Goal: Information Seeking & Learning: Learn about a topic

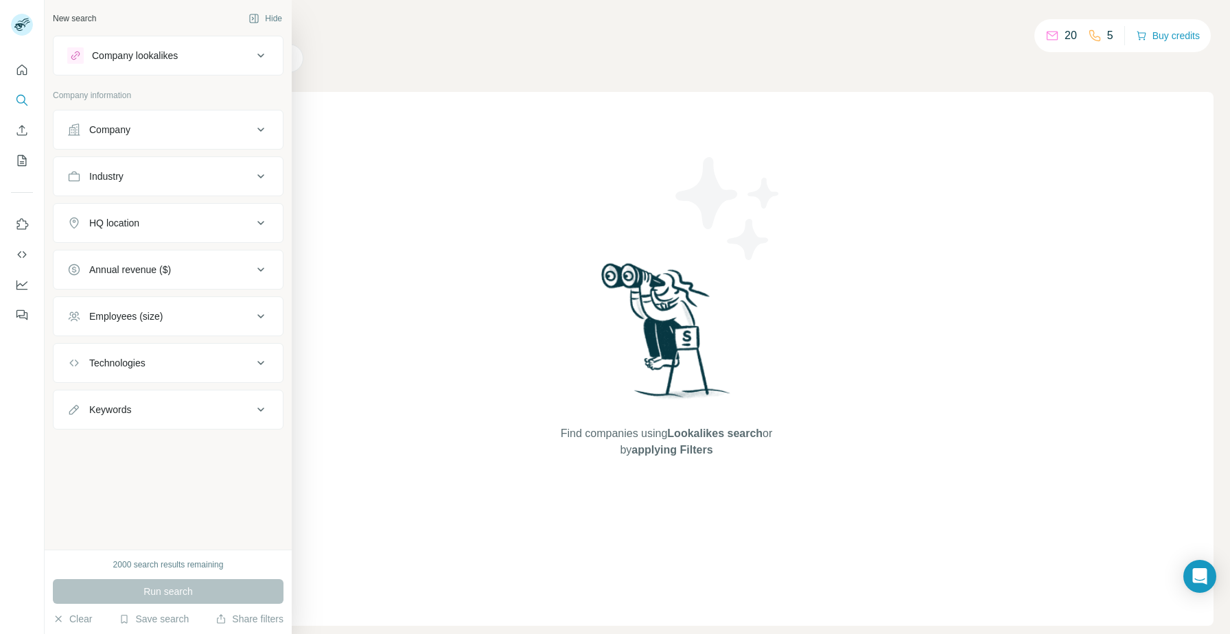
click at [201, 173] on div "Industry" at bounding box center [159, 177] width 185 height 14
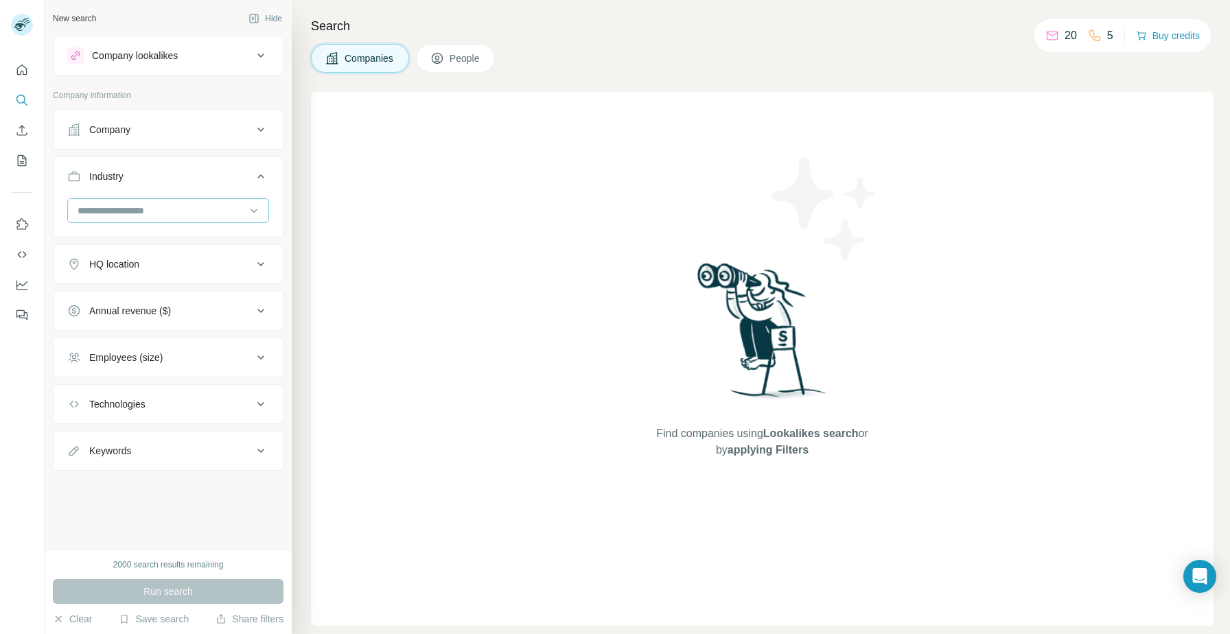
click at [184, 212] on input at bounding box center [161, 210] width 170 height 15
type input "*******"
click at [160, 255] on div "Digital Marketing" at bounding box center [168, 266] width 195 height 25
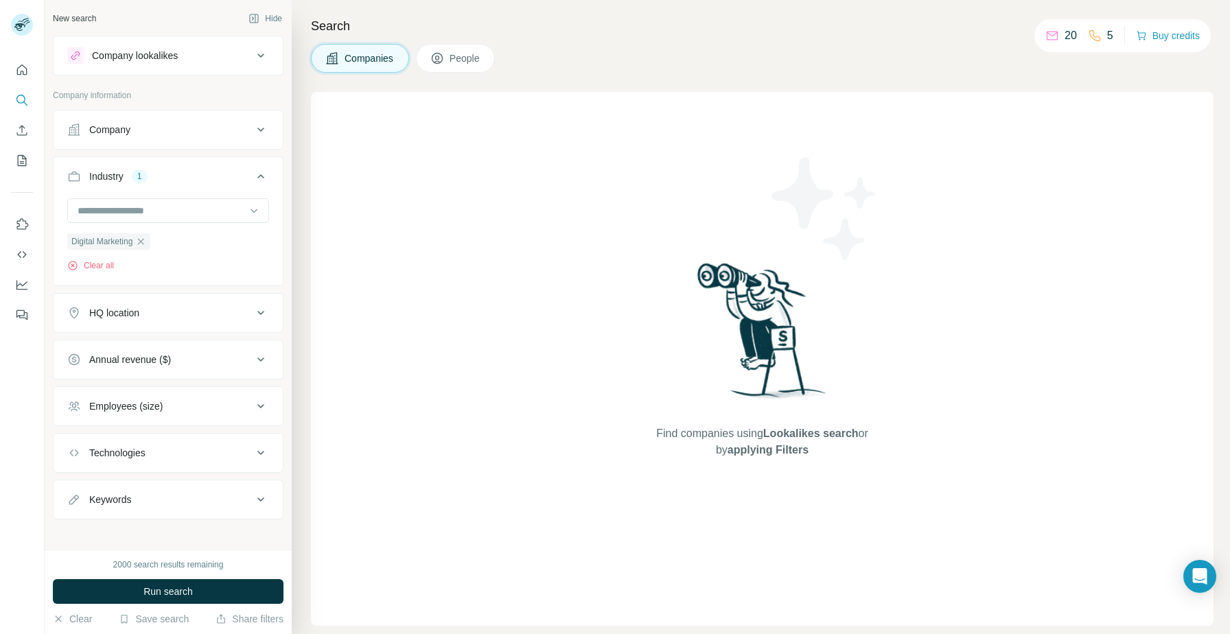
scroll to position [8, 0]
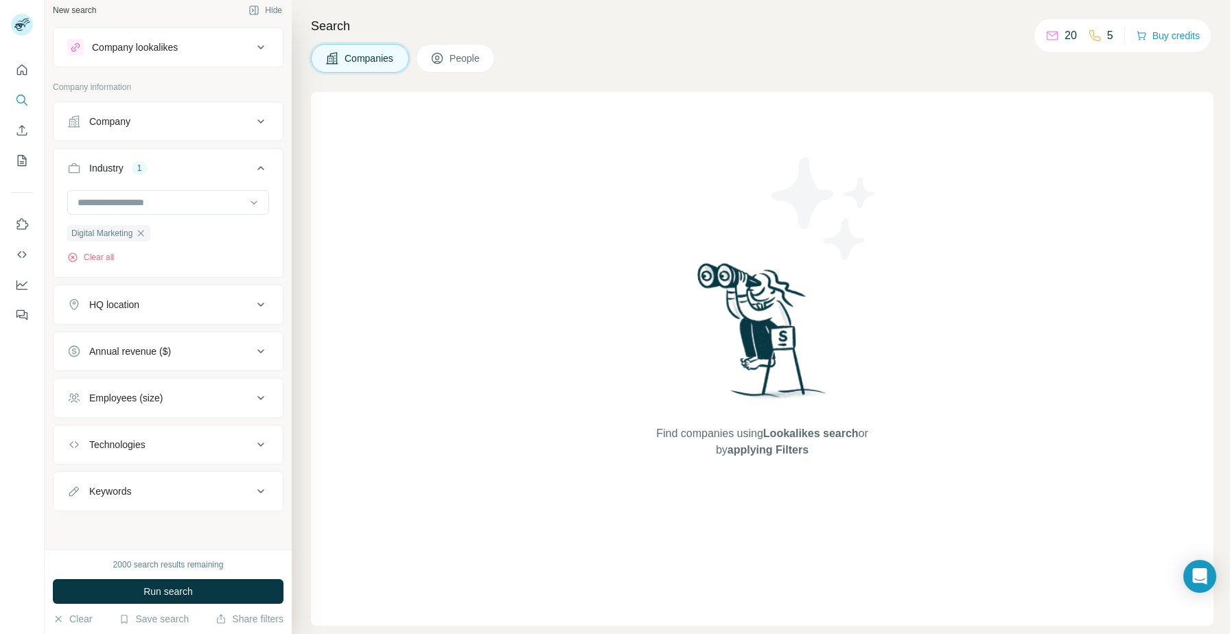
click at [207, 306] on div "HQ location" at bounding box center [159, 305] width 185 height 14
click at [177, 340] on input "text" at bounding box center [168, 339] width 202 height 25
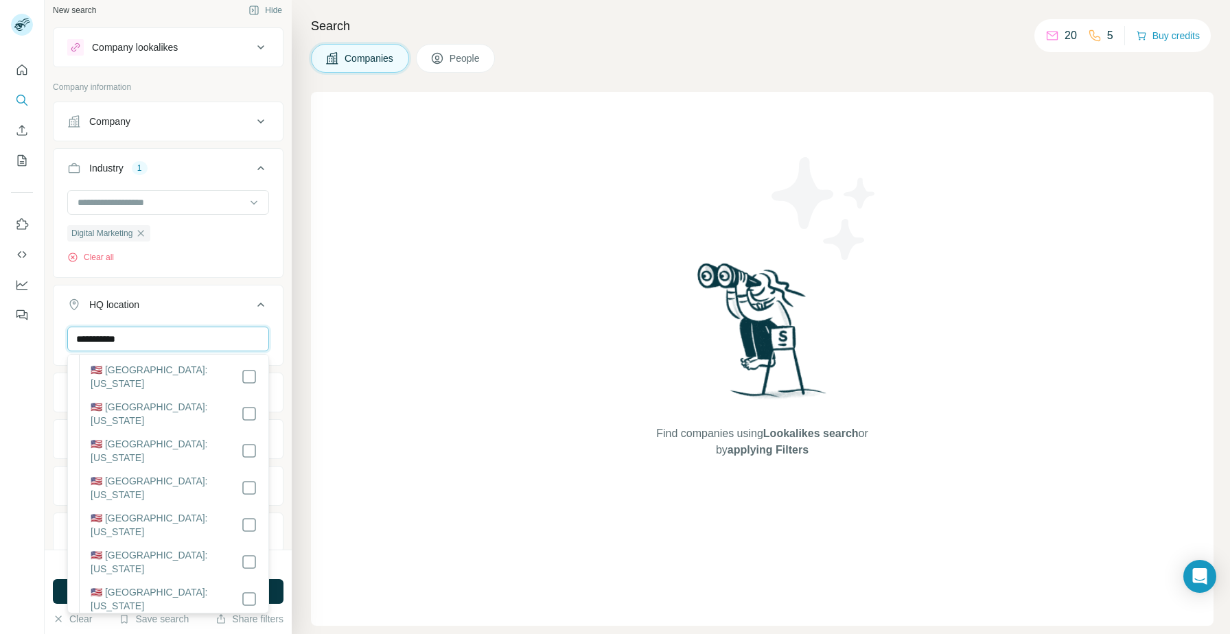
scroll to position [1244, 0]
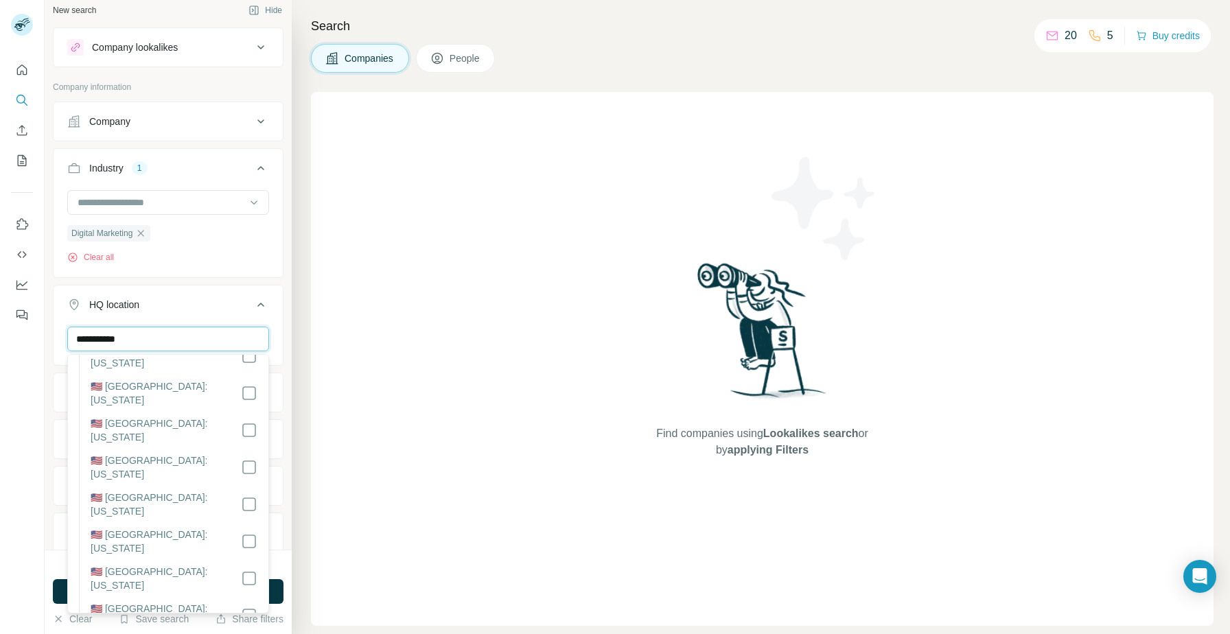
type input "**********"
click at [247, 295] on button "HQ location 1" at bounding box center [168, 307] width 229 height 38
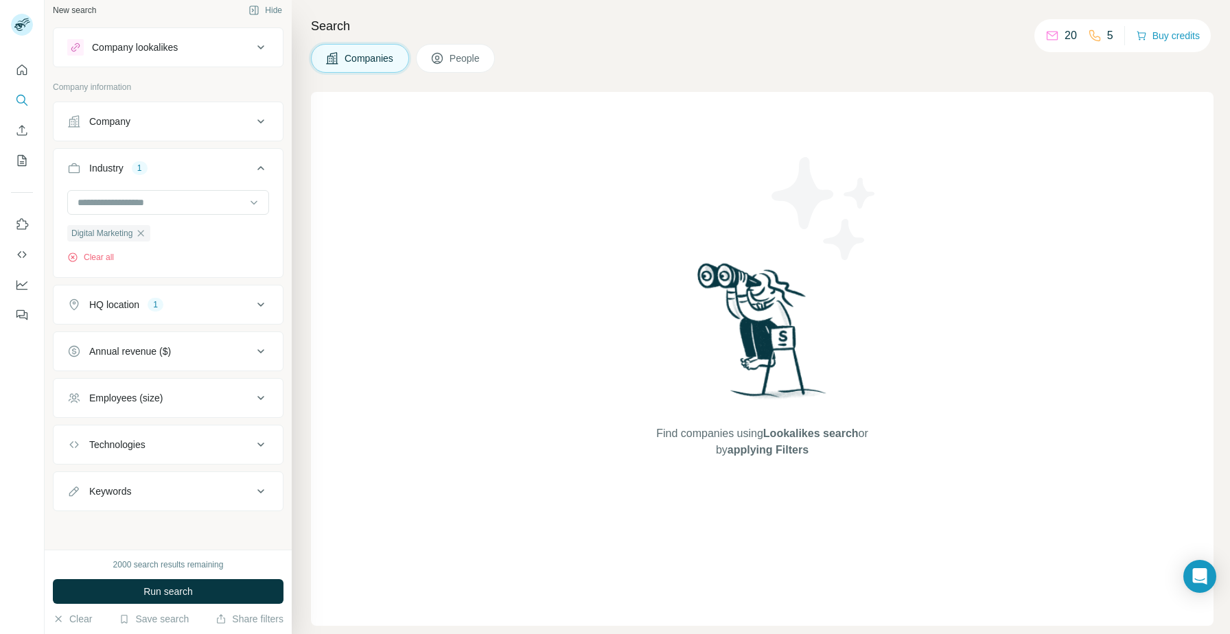
click at [186, 502] on button "Keywords" at bounding box center [168, 491] width 229 height 33
click at [174, 535] on input "text" at bounding box center [154, 525] width 174 height 25
type input "***"
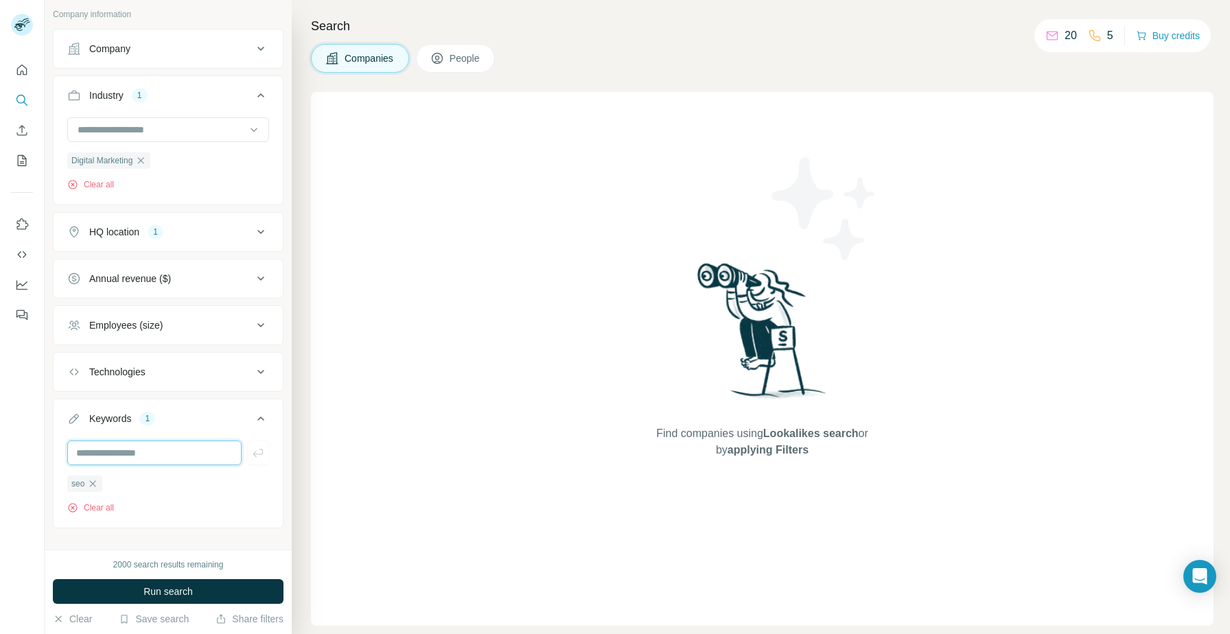
scroll to position [86, 0]
click at [196, 318] on div "Employees (size)" at bounding box center [159, 321] width 185 height 14
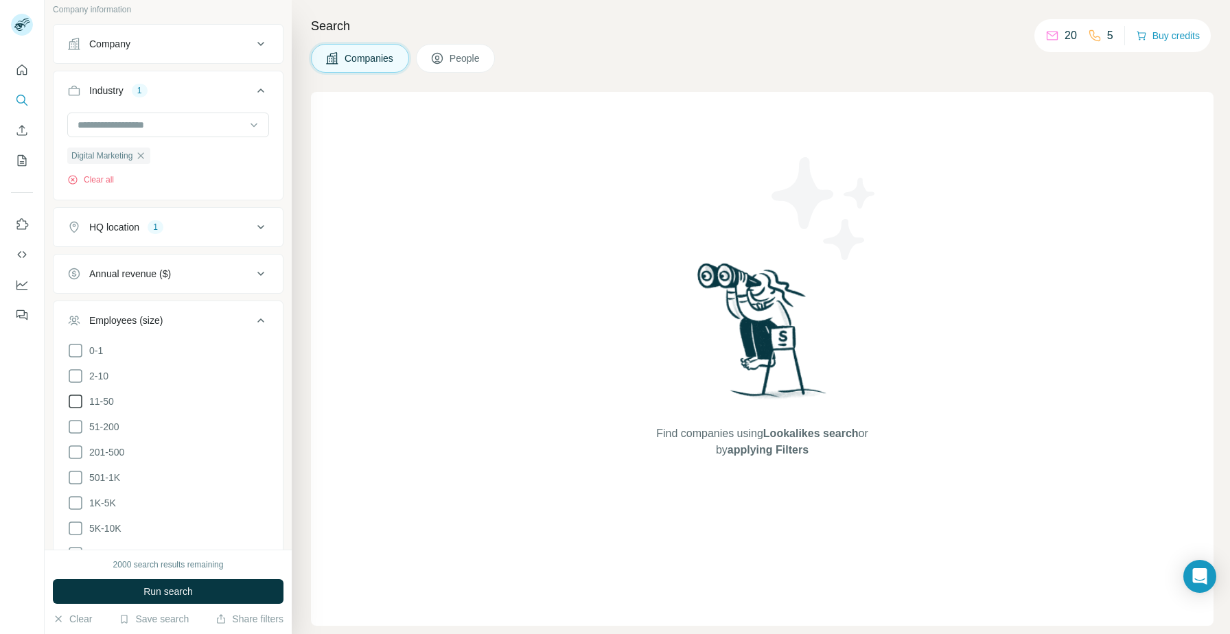
click at [82, 408] on icon at bounding box center [75, 401] width 16 height 16
click at [111, 450] on span "201-500" at bounding box center [104, 452] width 40 height 14
click at [208, 589] on button "Run search" at bounding box center [168, 591] width 231 height 25
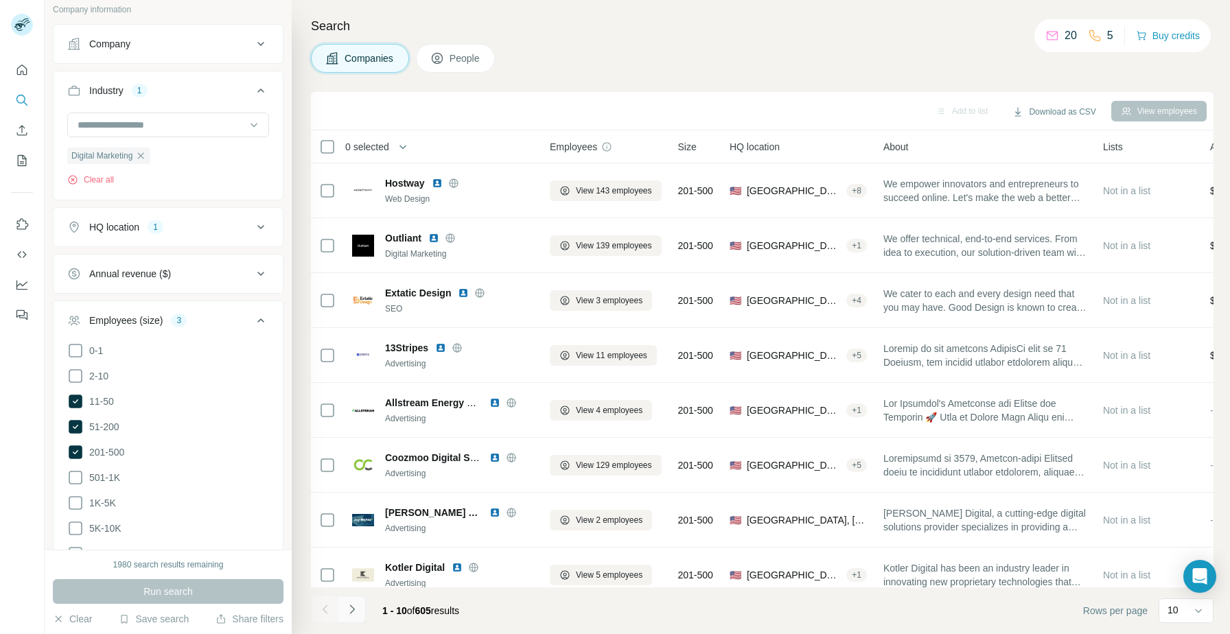
click at [352, 613] on icon "Navigate to next page" at bounding box center [352, 610] width 14 height 14
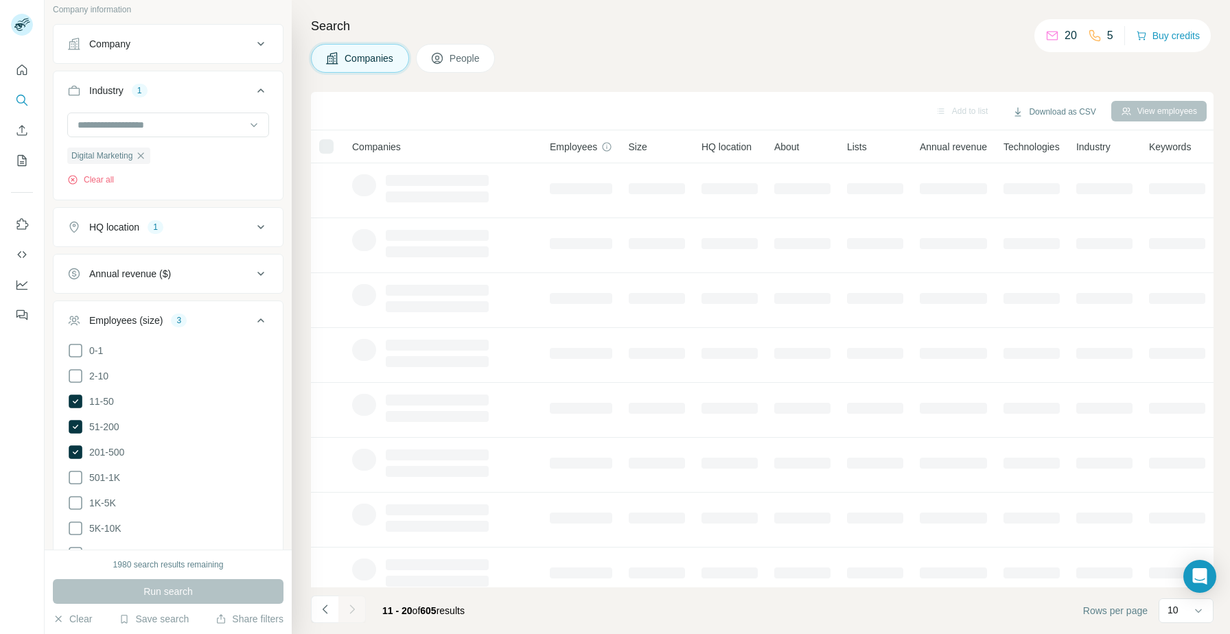
click at [352, 613] on div at bounding box center [351, 609] width 27 height 27
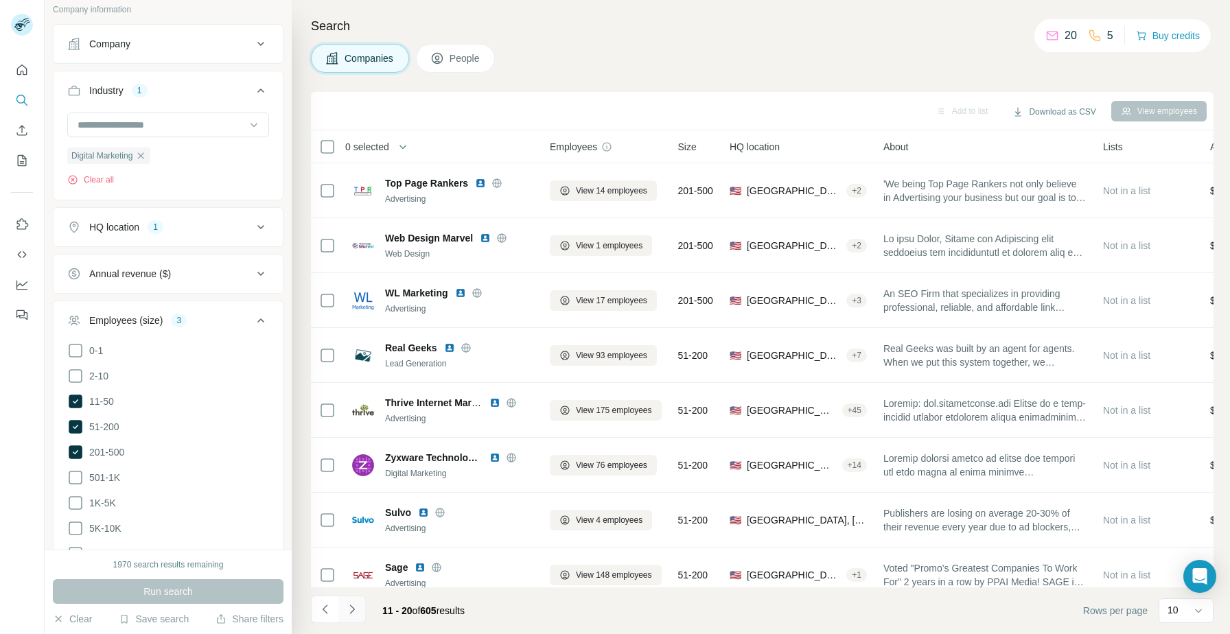
click at [352, 613] on icon "Navigate to next page" at bounding box center [352, 610] width 14 height 14
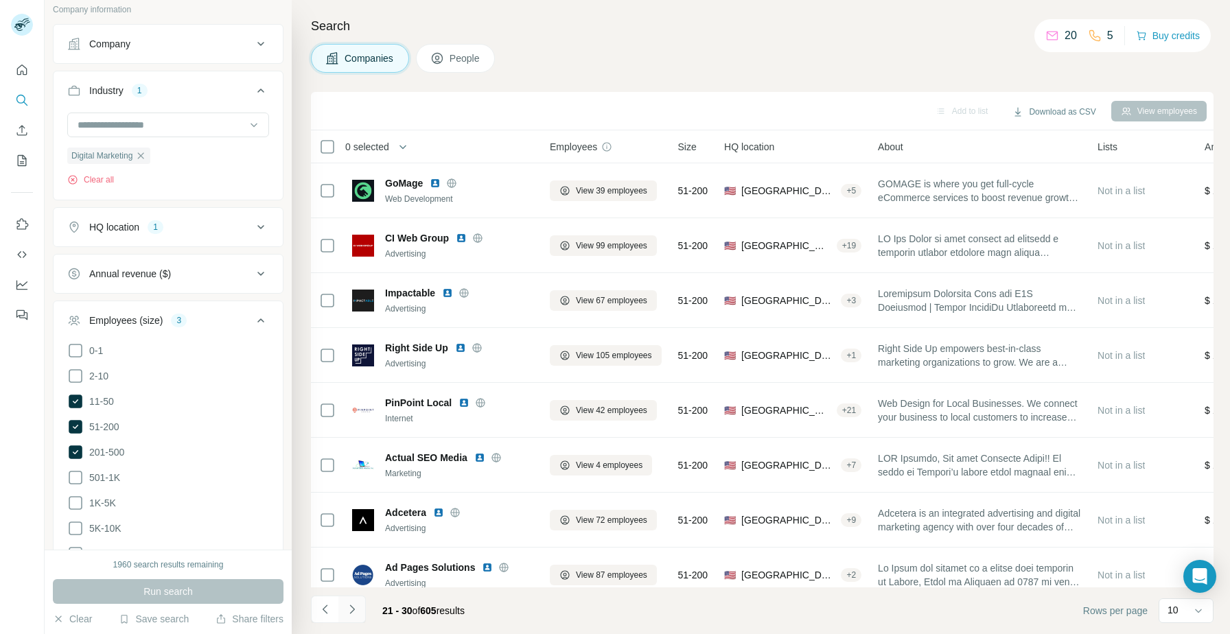
click at [352, 613] on icon "Navigate to next page" at bounding box center [352, 610] width 14 height 14
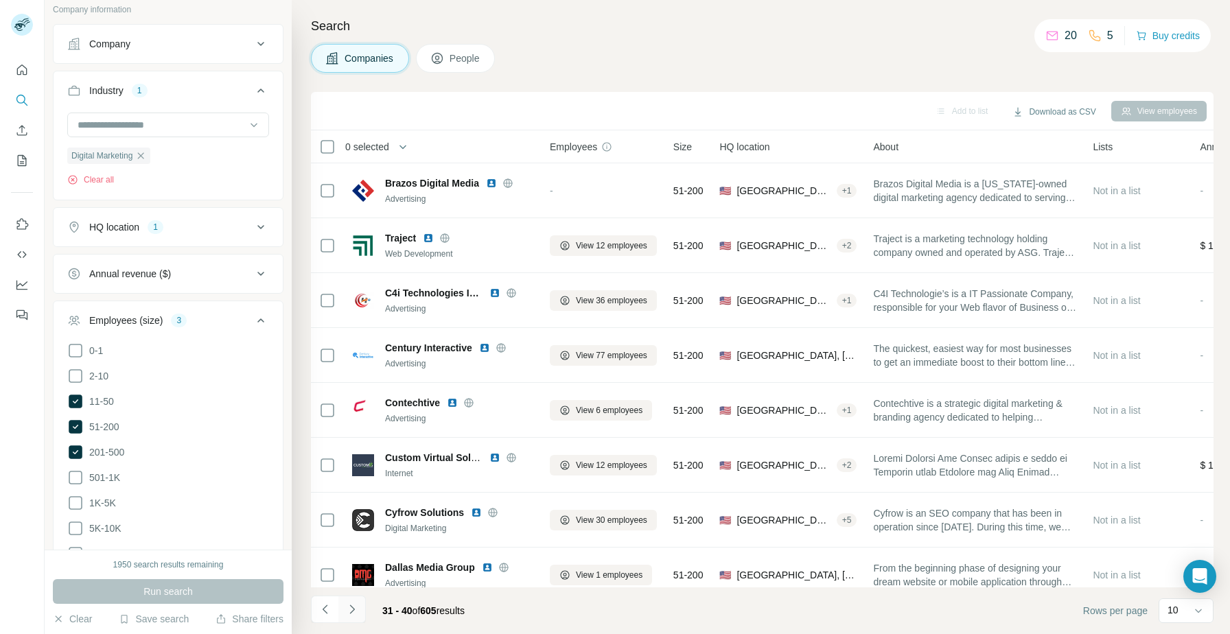
click at [352, 613] on icon "Navigate to next page" at bounding box center [352, 610] width 14 height 14
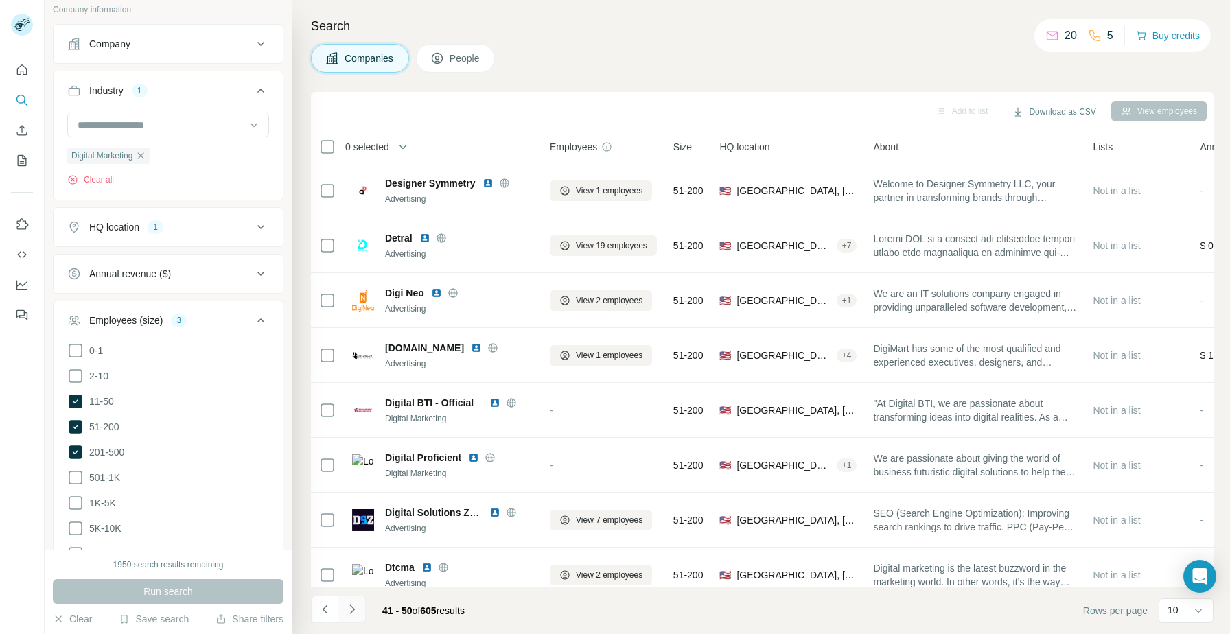
click at [352, 613] on icon "Navigate to next page" at bounding box center [352, 610] width 14 height 14
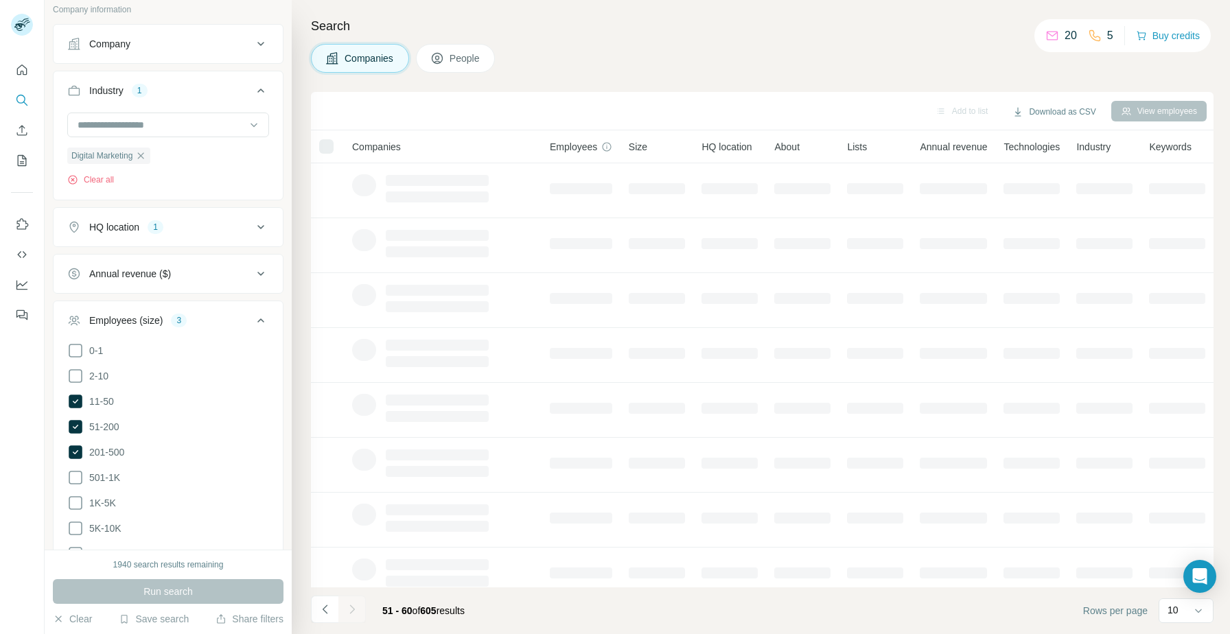
click at [352, 613] on div at bounding box center [351, 609] width 27 height 27
click at [352, 613] on icon "Navigate to next page" at bounding box center [352, 610] width 14 height 14
click at [352, 613] on div at bounding box center [351, 609] width 27 height 27
click at [352, 613] on icon "Navigate to next page" at bounding box center [352, 610] width 14 height 14
click at [352, 613] on div at bounding box center [351, 609] width 27 height 27
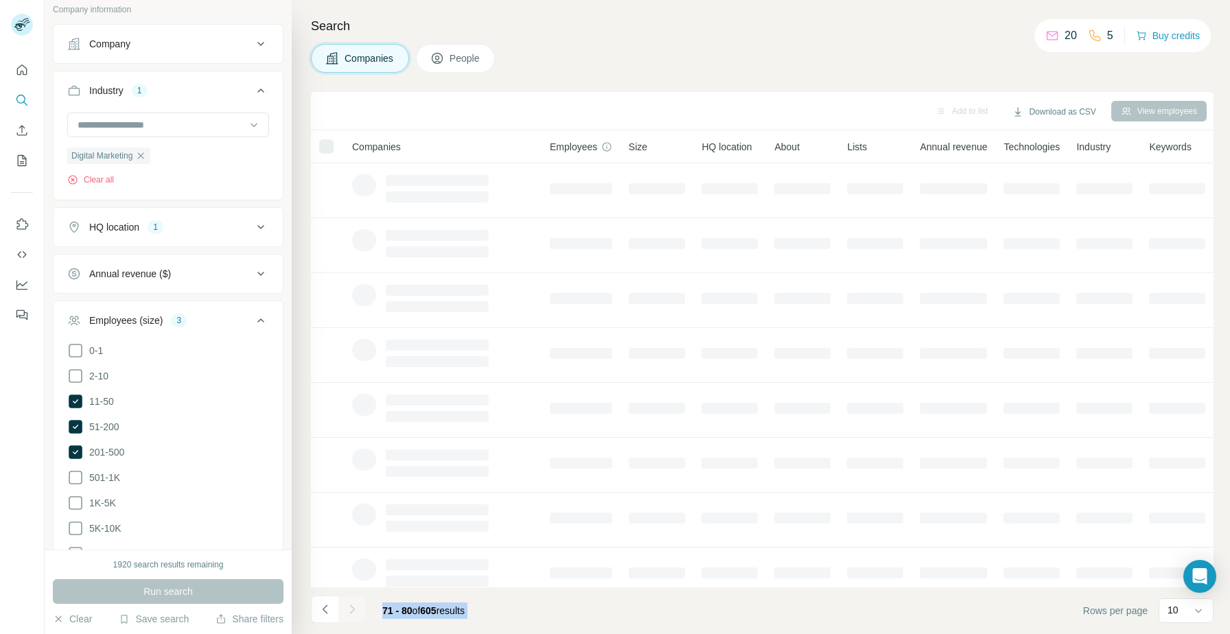
click at [352, 613] on icon "Navigate to next page" at bounding box center [352, 610] width 14 height 14
click at [352, 613] on div at bounding box center [351, 609] width 27 height 27
click at [352, 613] on icon "Navigate to next page" at bounding box center [352, 610] width 14 height 14
click at [352, 613] on div at bounding box center [351, 609] width 27 height 27
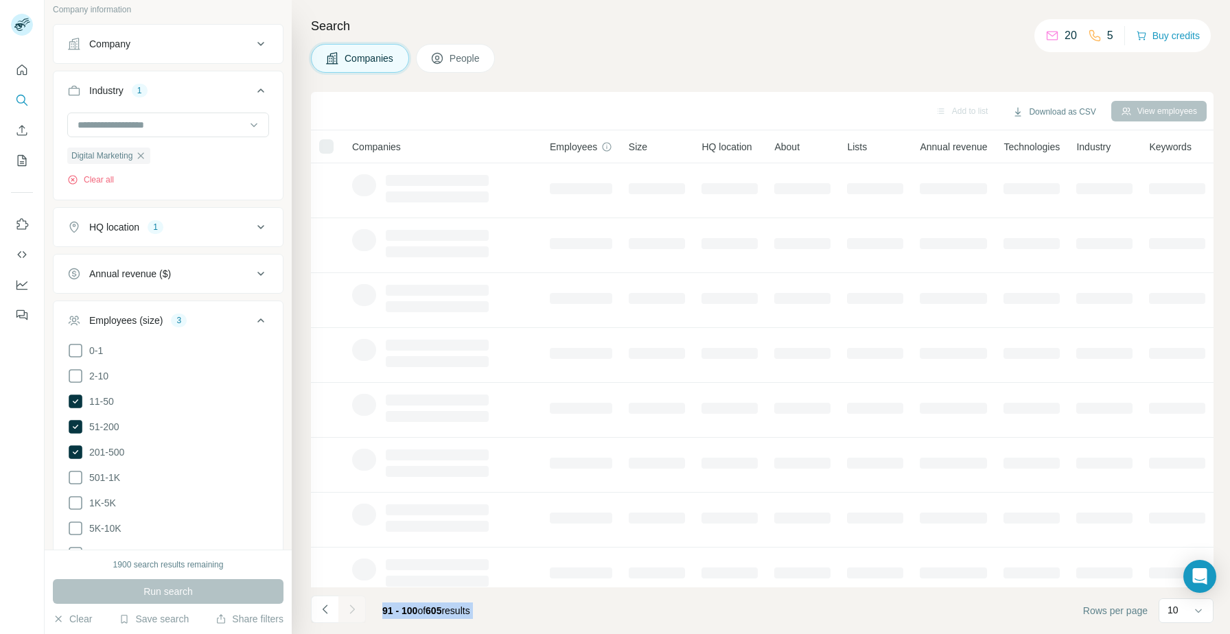
click at [352, 613] on div at bounding box center [351, 609] width 27 height 27
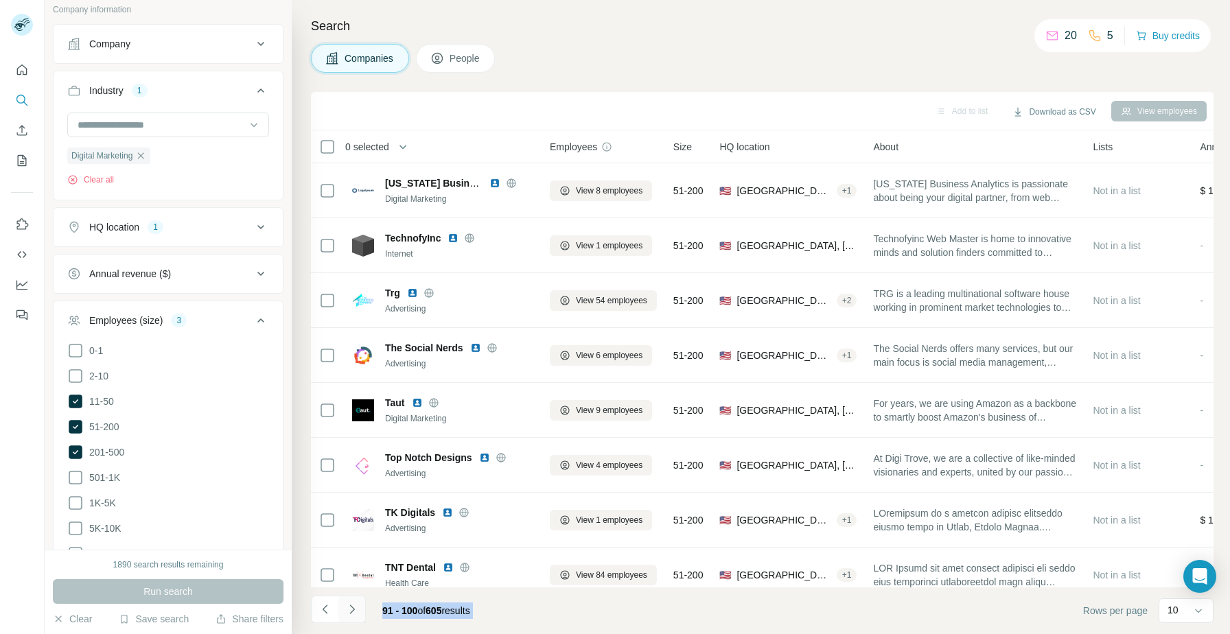
click at [352, 613] on icon "Navigate to next page" at bounding box center [352, 610] width 14 height 14
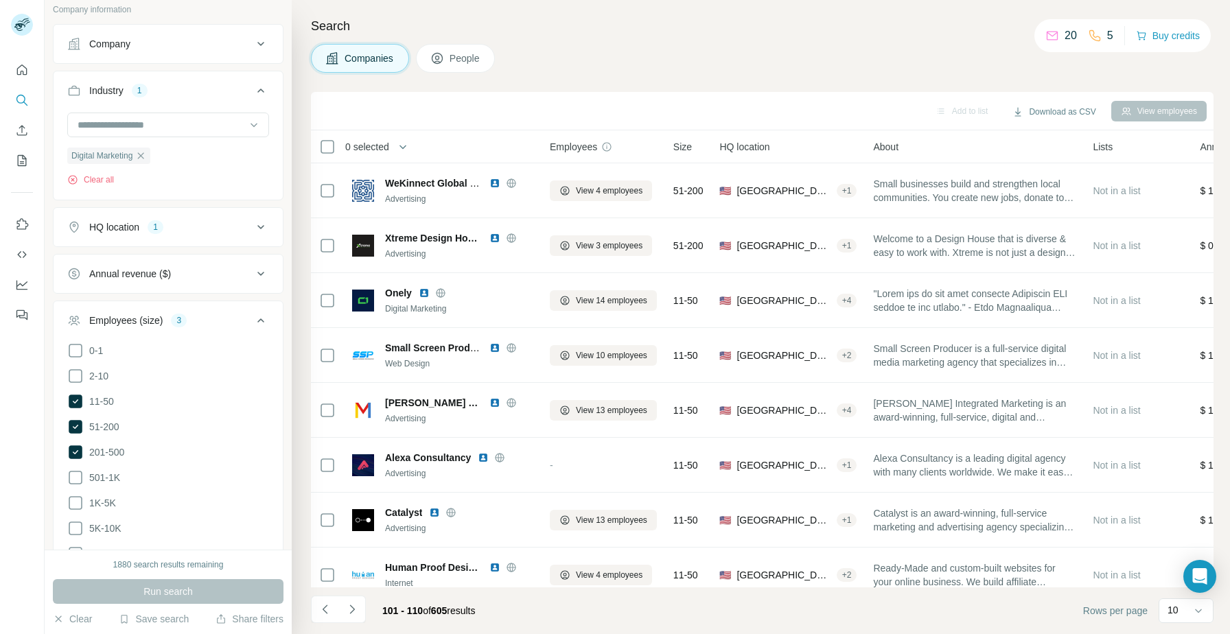
click at [626, 71] on div "Companies People" at bounding box center [762, 58] width 903 height 29
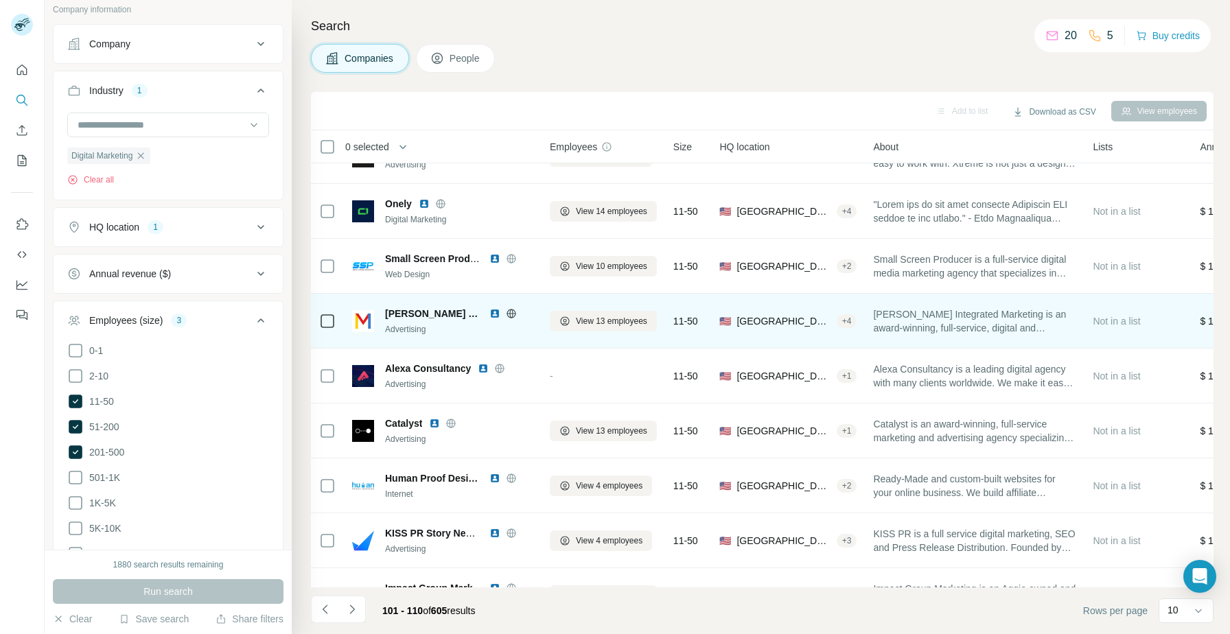
scroll to position [125, 0]
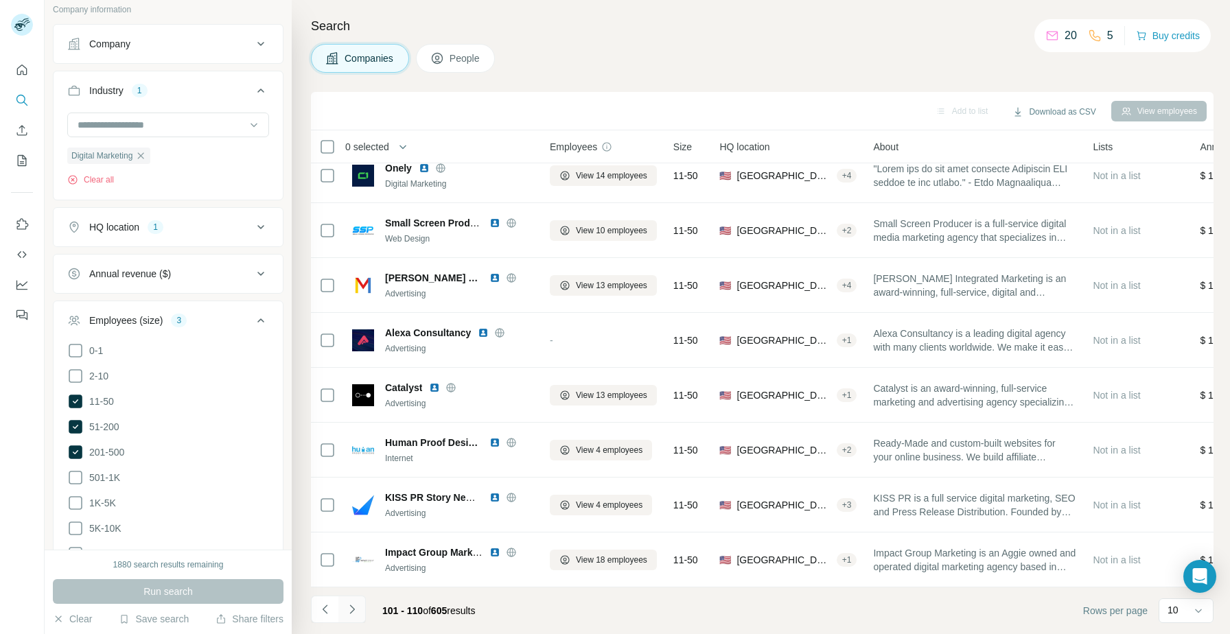
click at [354, 608] on icon "Navigate to next page" at bounding box center [352, 610] width 14 height 14
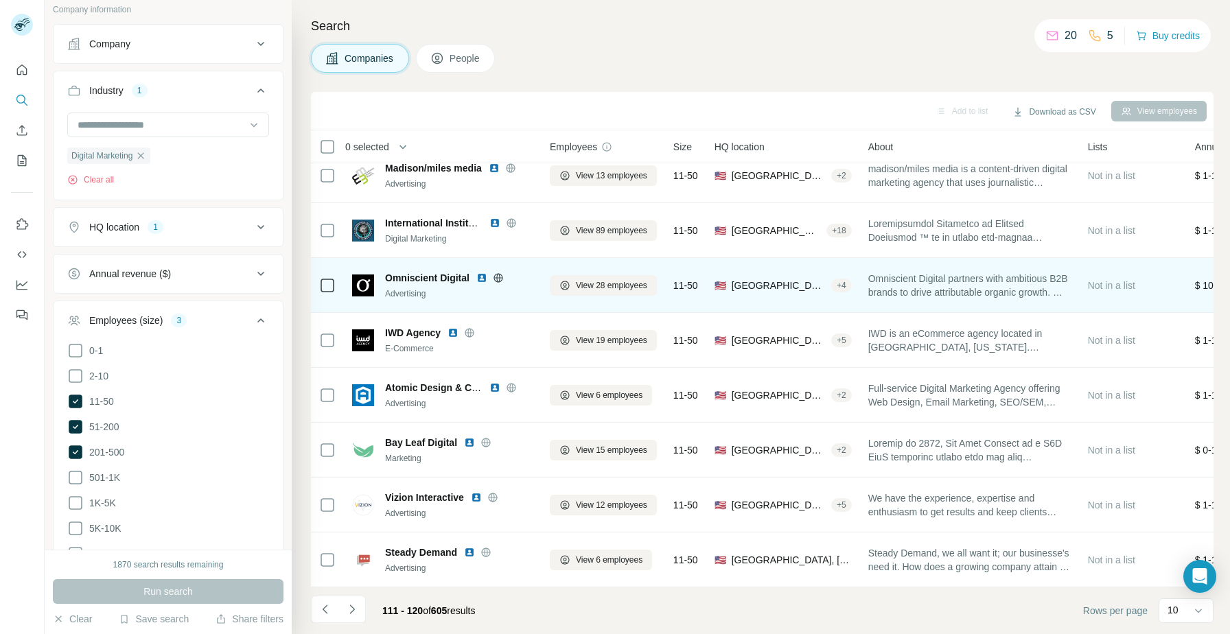
scroll to position [0, 0]
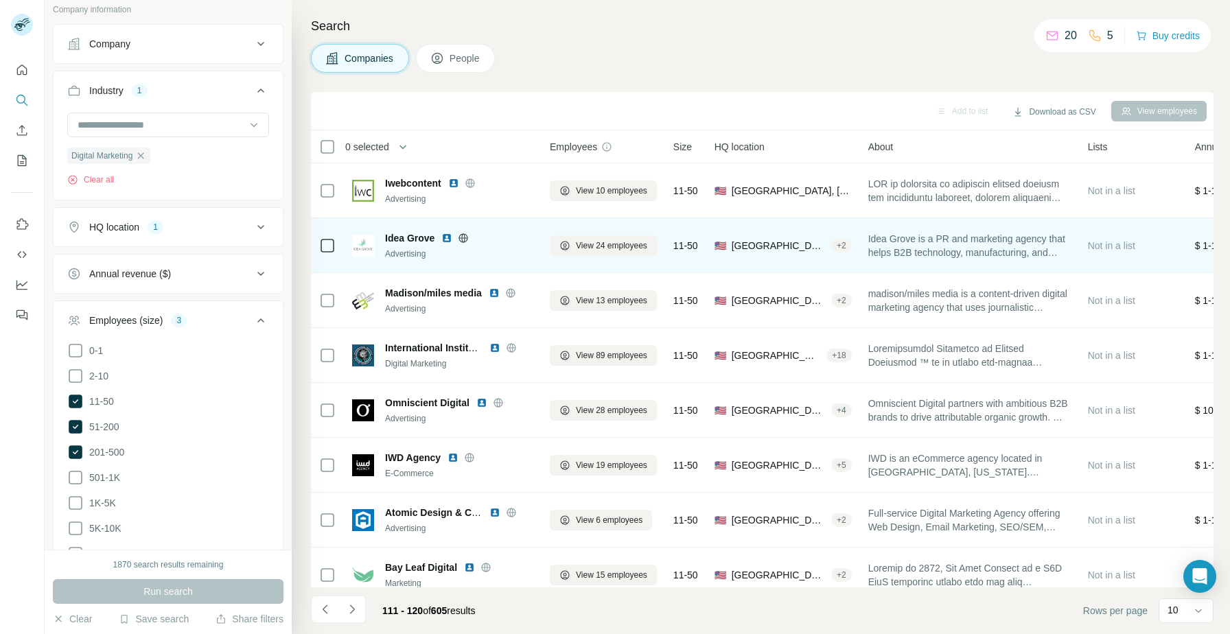
click at [449, 240] on img at bounding box center [446, 238] width 11 height 11
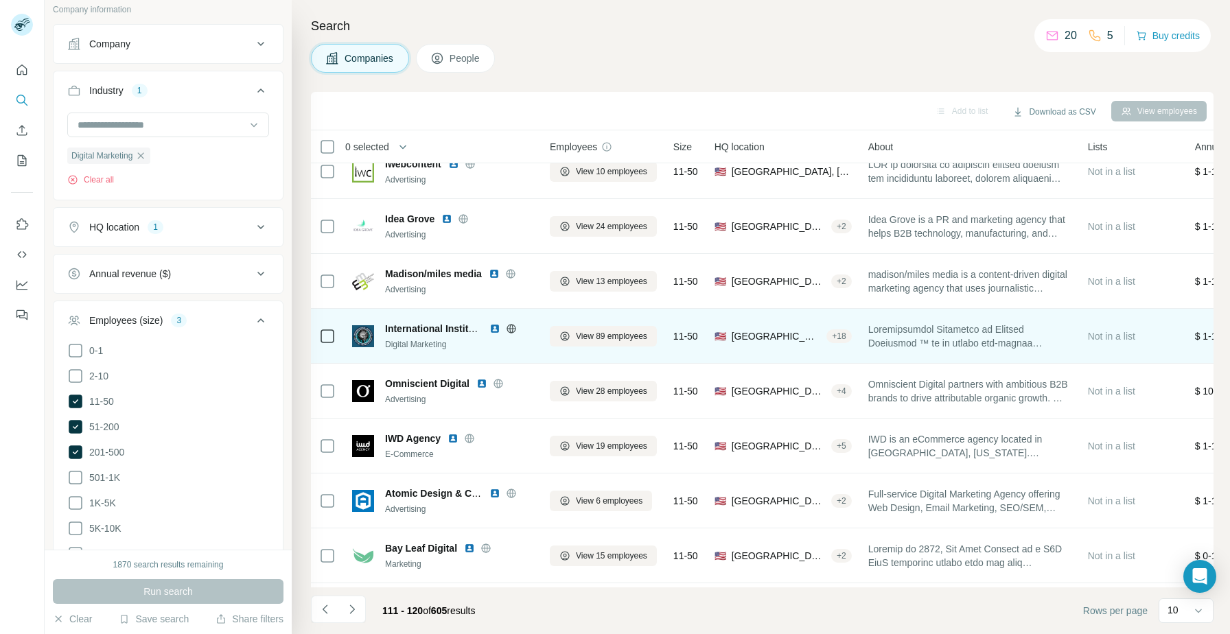
scroll to position [20, 0]
click at [490, 327] on img at bounding box center [494, 328] width 11 height 11
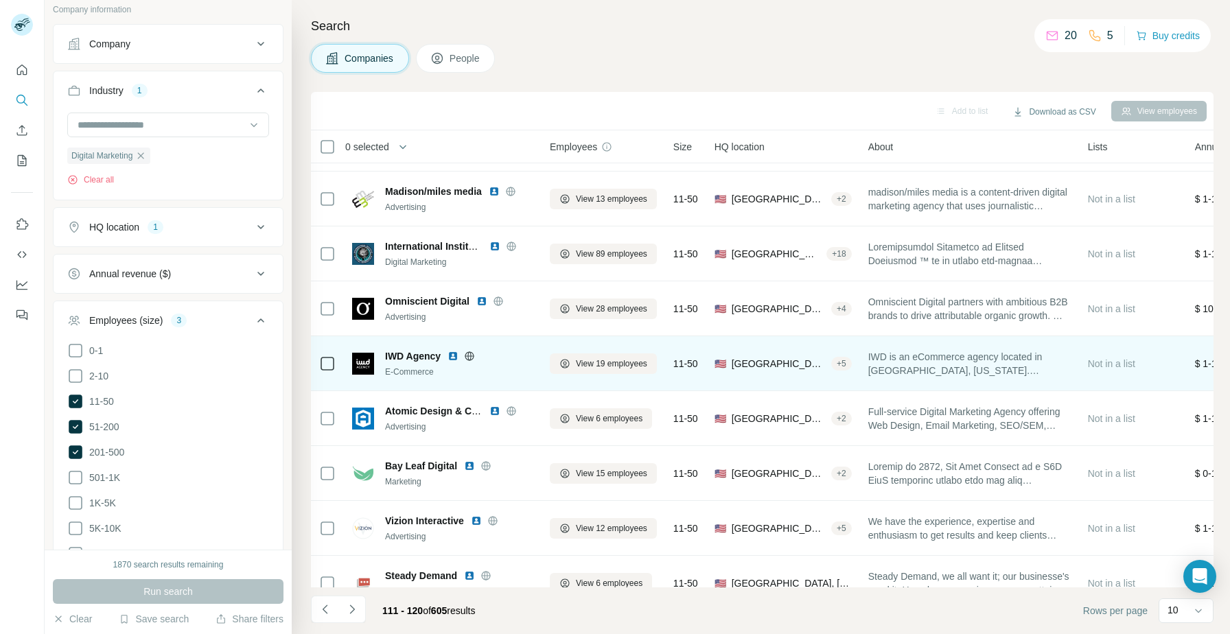
scroll to position [125, 0]
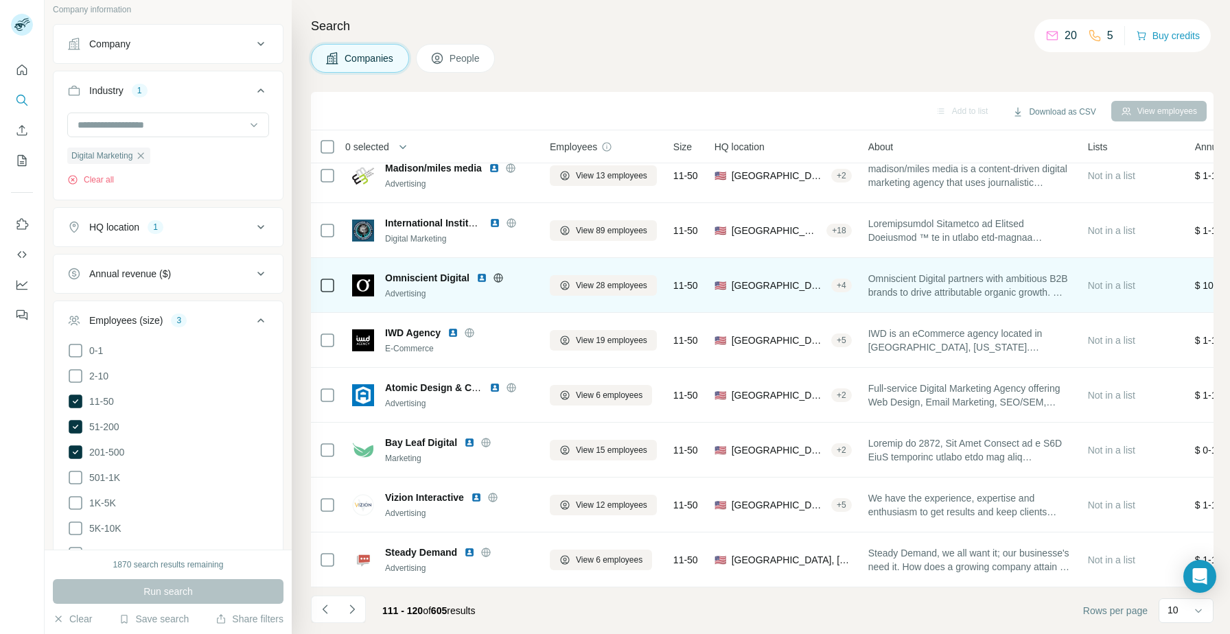
click at [478, 279] on img at bounding box center [481, 277] width 11 height 11
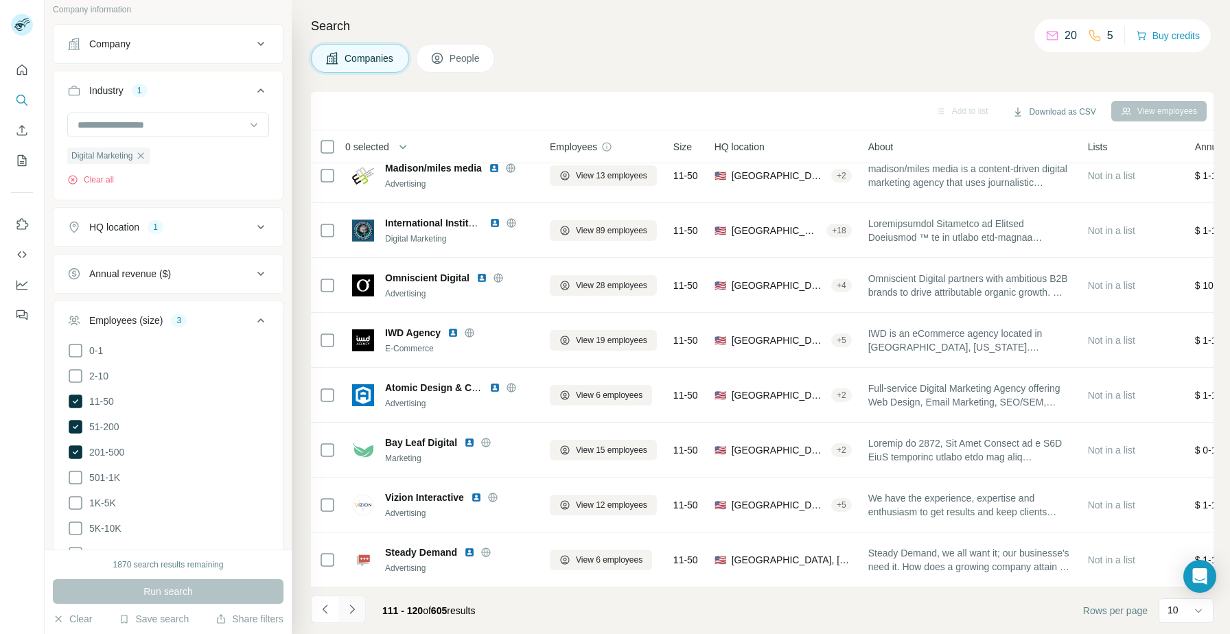
click at [358, 608] on icon "Navigate to next page" at bounding box center [352, 610] width 14 height 14
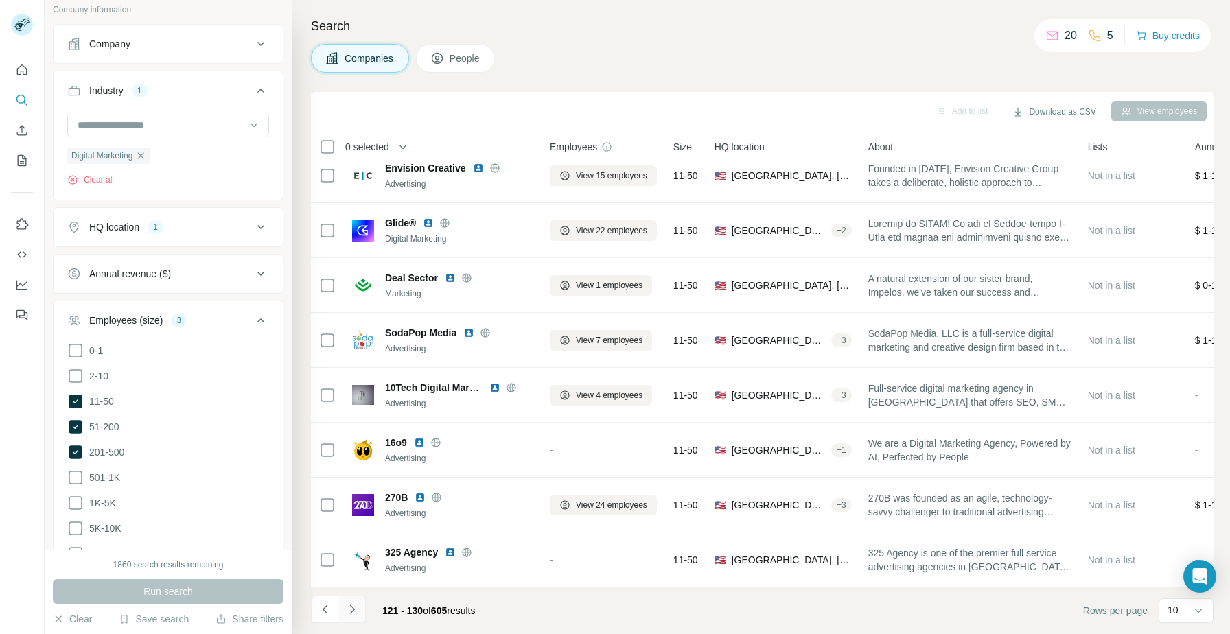
click at [352, 607] on icon "Navigate to next page" at bounding box center [351, 609] width 5 height 9
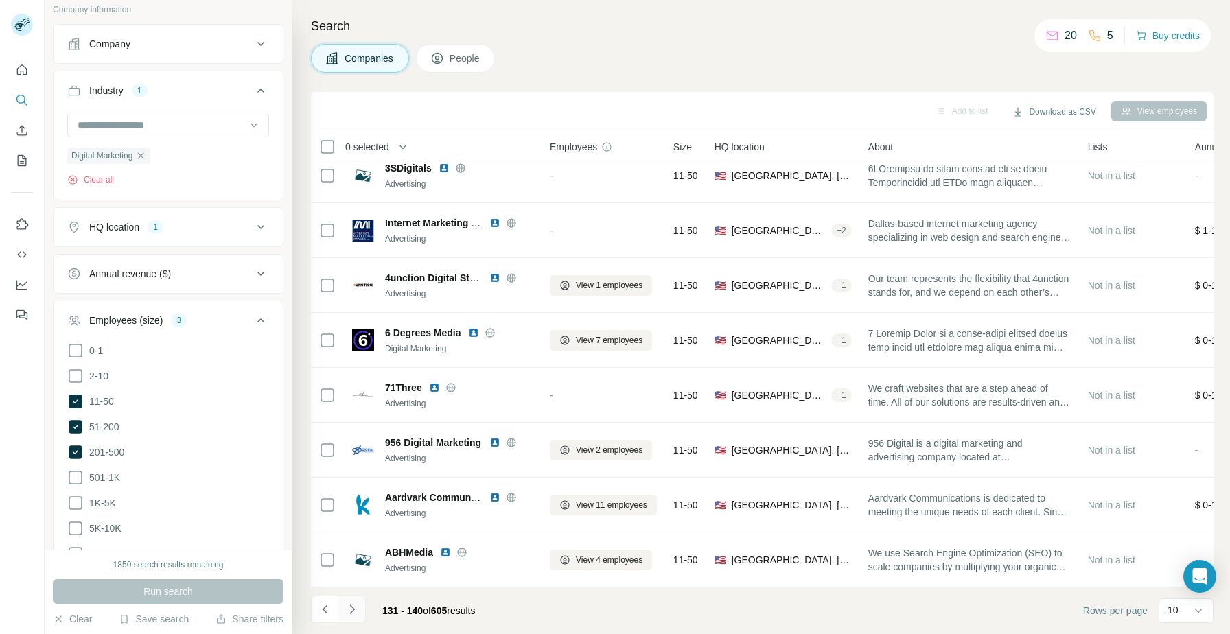
click at [349, 614] on icon "Navigate to next page" at bounding box center [352, 610] width 14 height 14
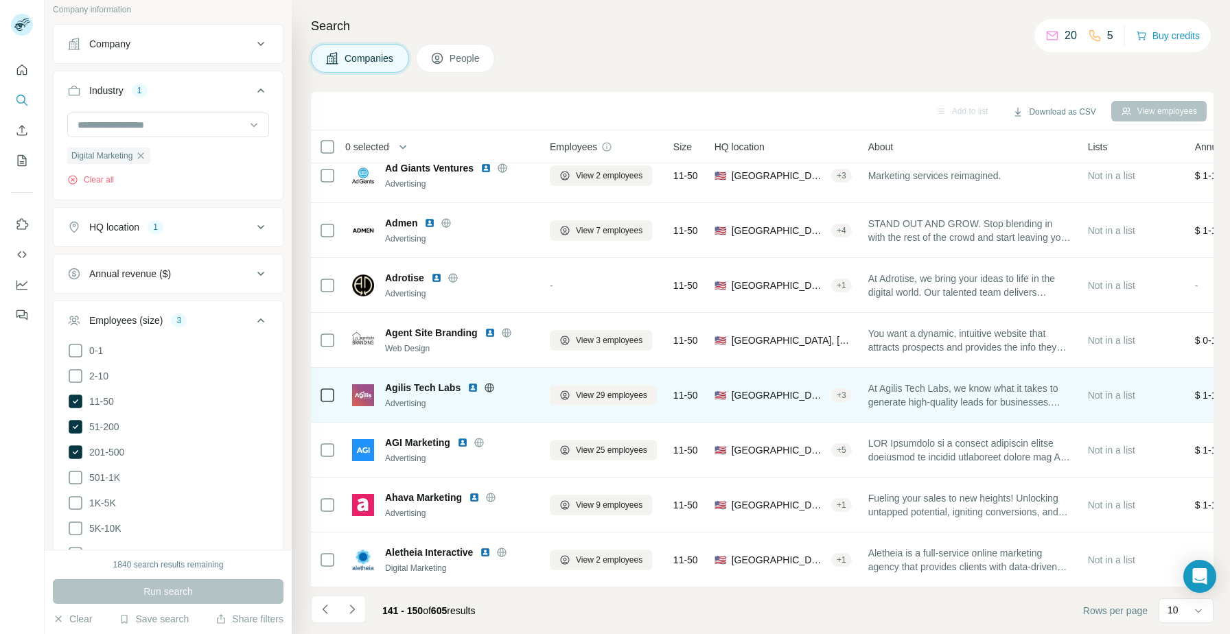
click at [472, 389] on img at bounding box center [472, 387] width 11 height 11
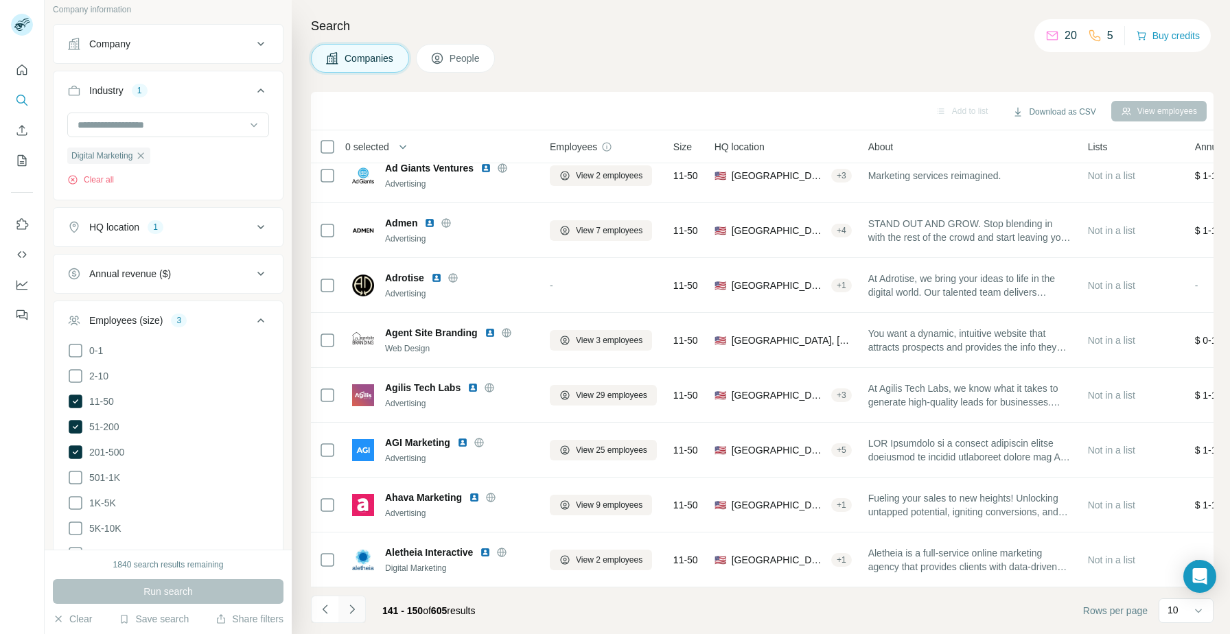
click at [360, 607] on button "Navigate to next page" at bounding box center [351, 609] width 27 height 27
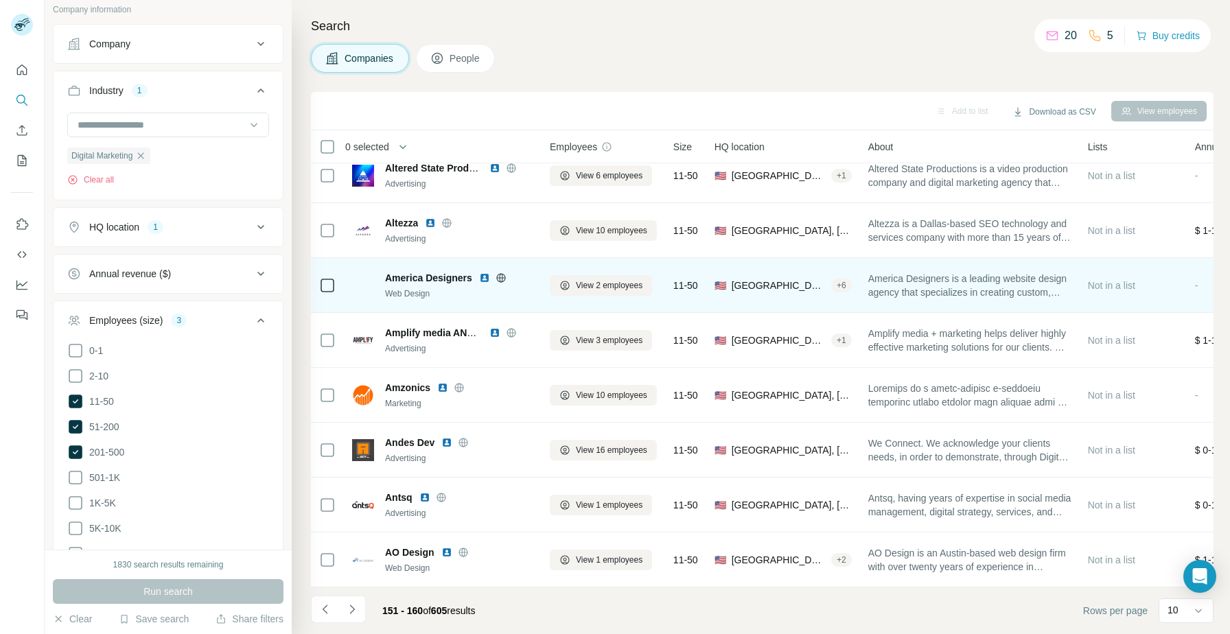
scroll to position [0, 0]
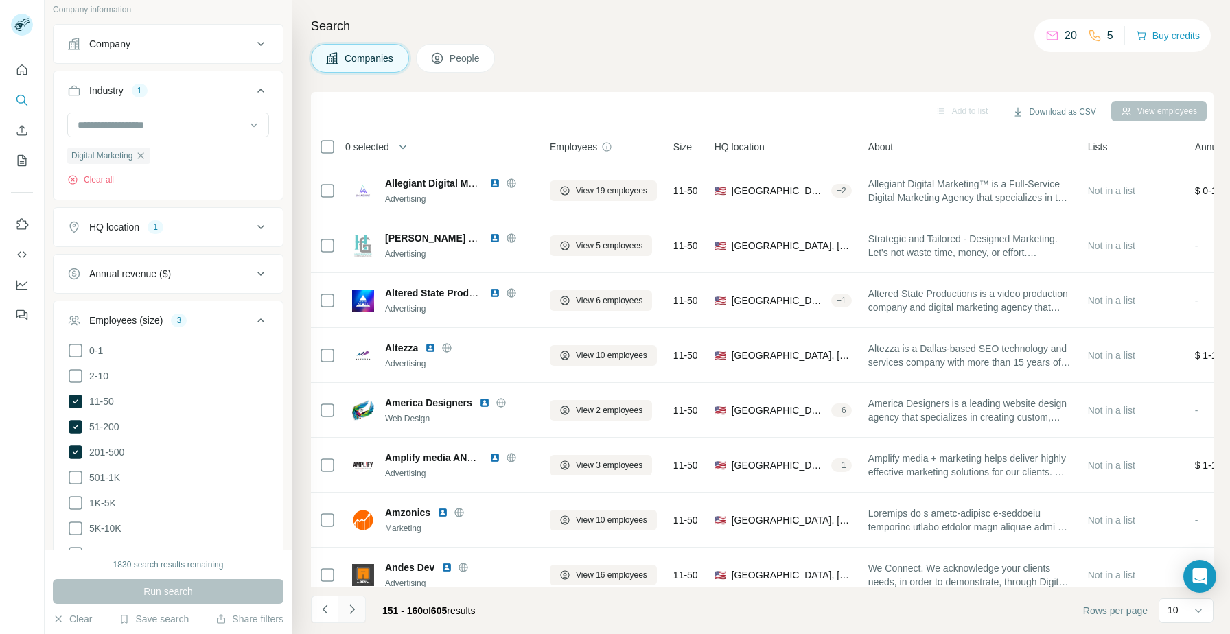
click at [349, 609] on icon "Navigate to next page" at bounding box center [352, 610] width 14 height 14
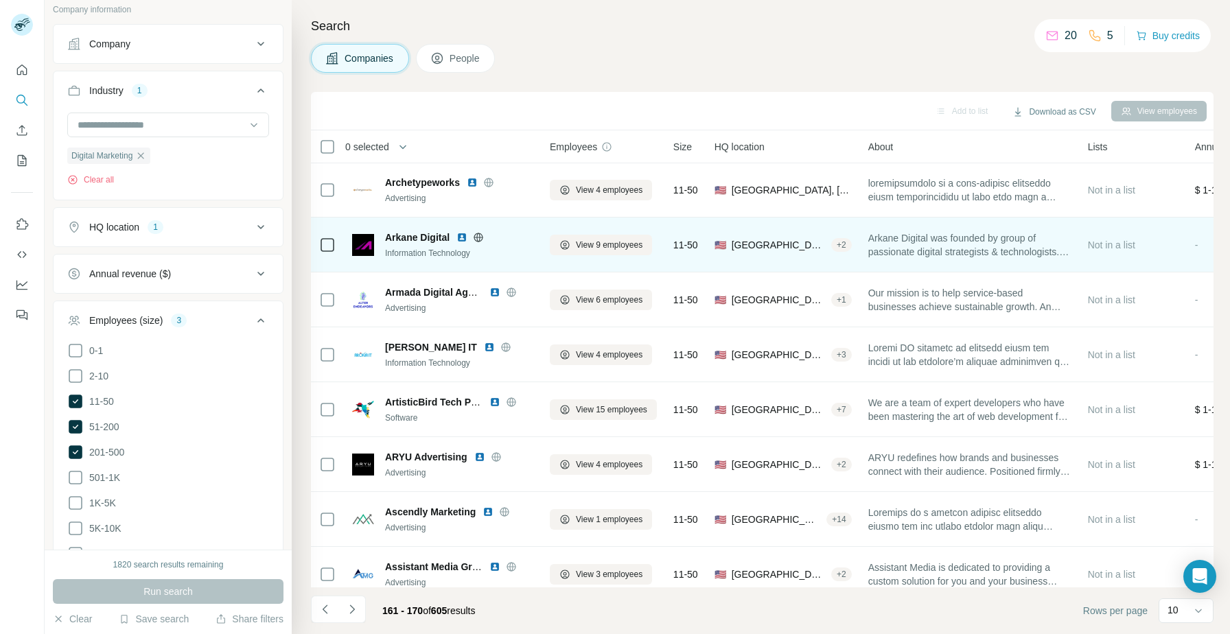
scroll to position [125, 0]
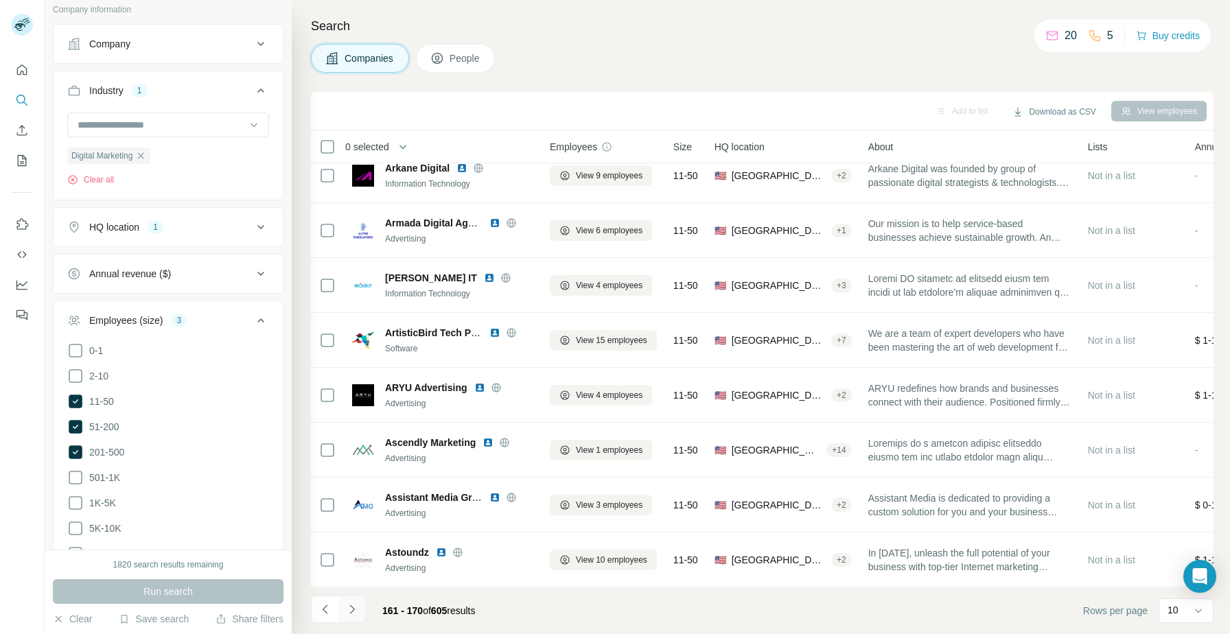
click at [345, 606] on icon "Navigate to next page" at bounding box center [352, 610] width 14 height 14
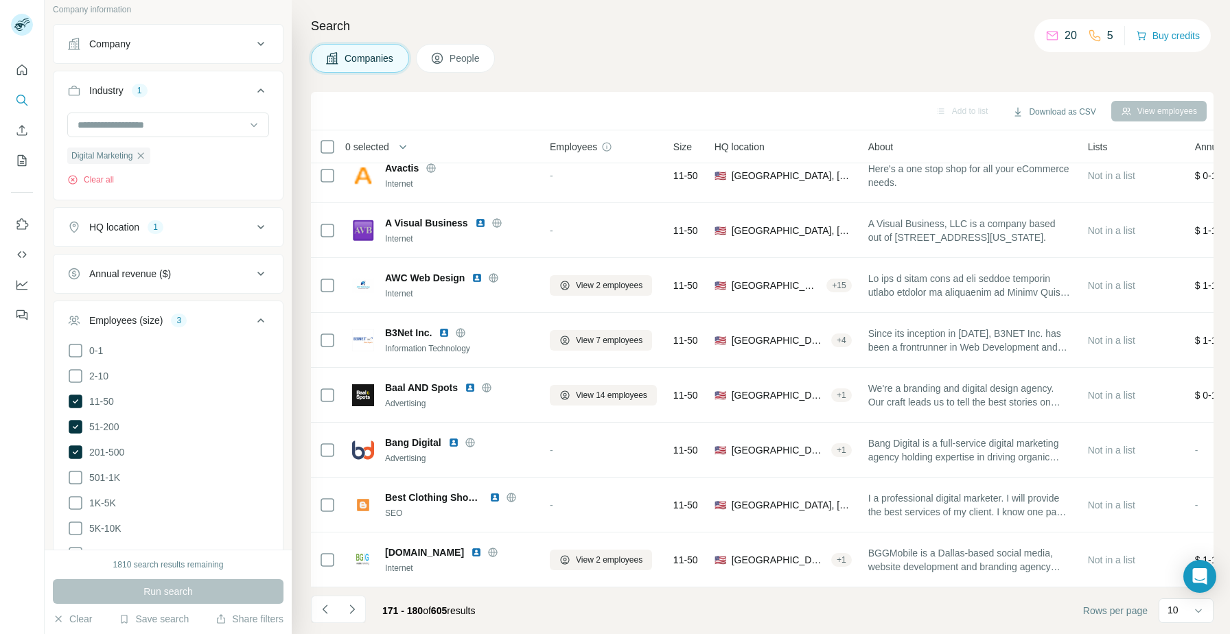
click at [638, 49] on div "Companies People" at bounding box center [762, 58] width 903 height 29
click at [349, 605] on icon "Navigate to next page" at bounding box center [351, 609] width 5 height 9
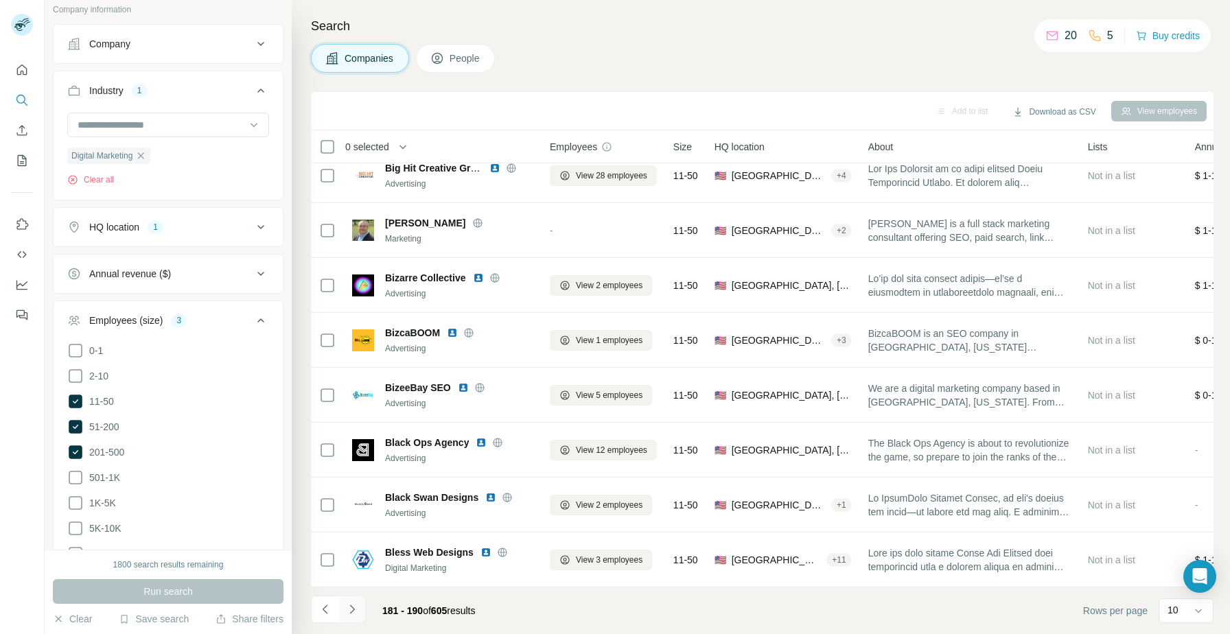
click at [351, 611] on icon "Navigate to next page" at bounding box center [352, 610] width 14 height 14
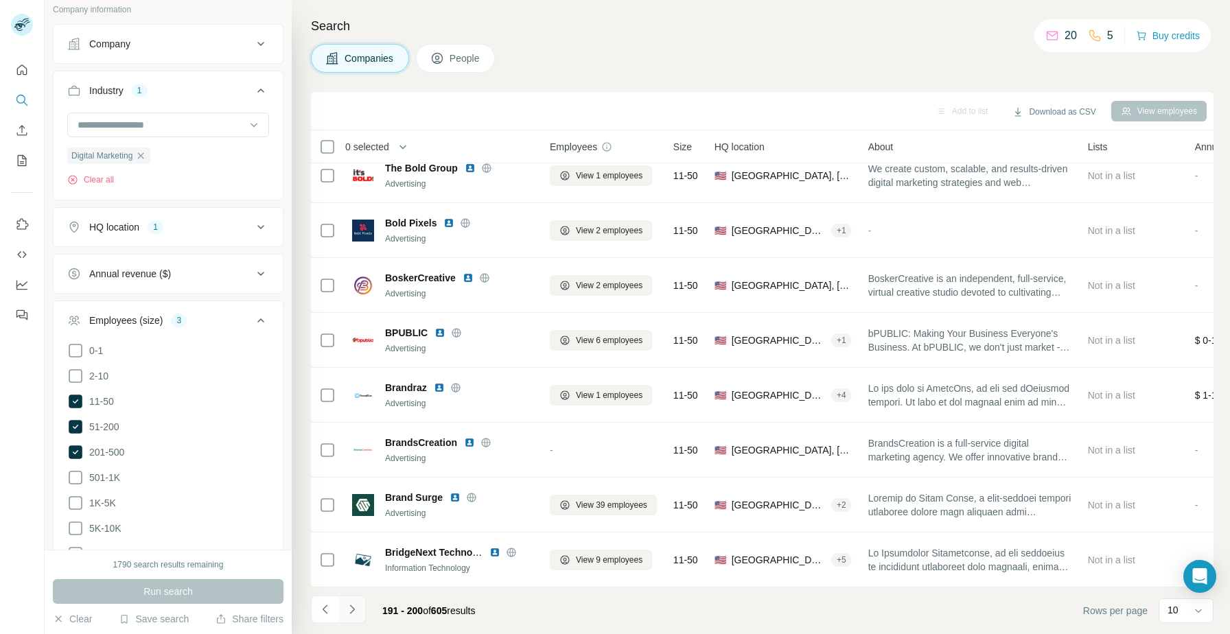
click at [355, 610] on icon "Navigate to next page" at bounding box center [352, 610] width 14 height 14
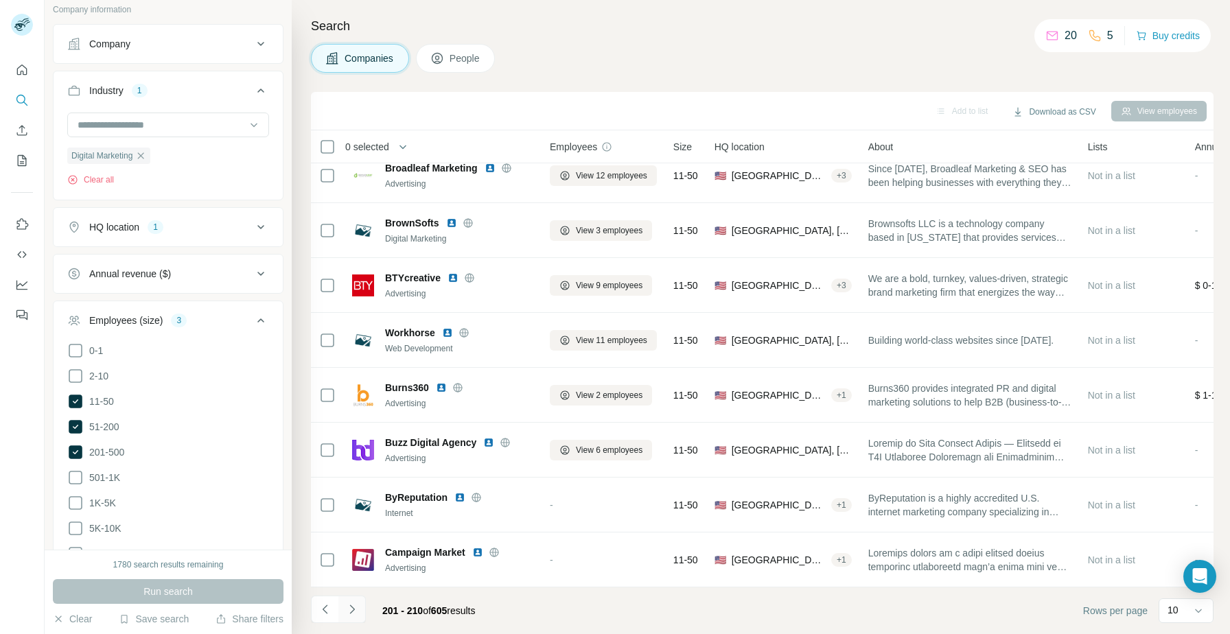
click at [349, 603] on icon "Navigate to next page" at bounding box center [352, 610] width 14 height 14
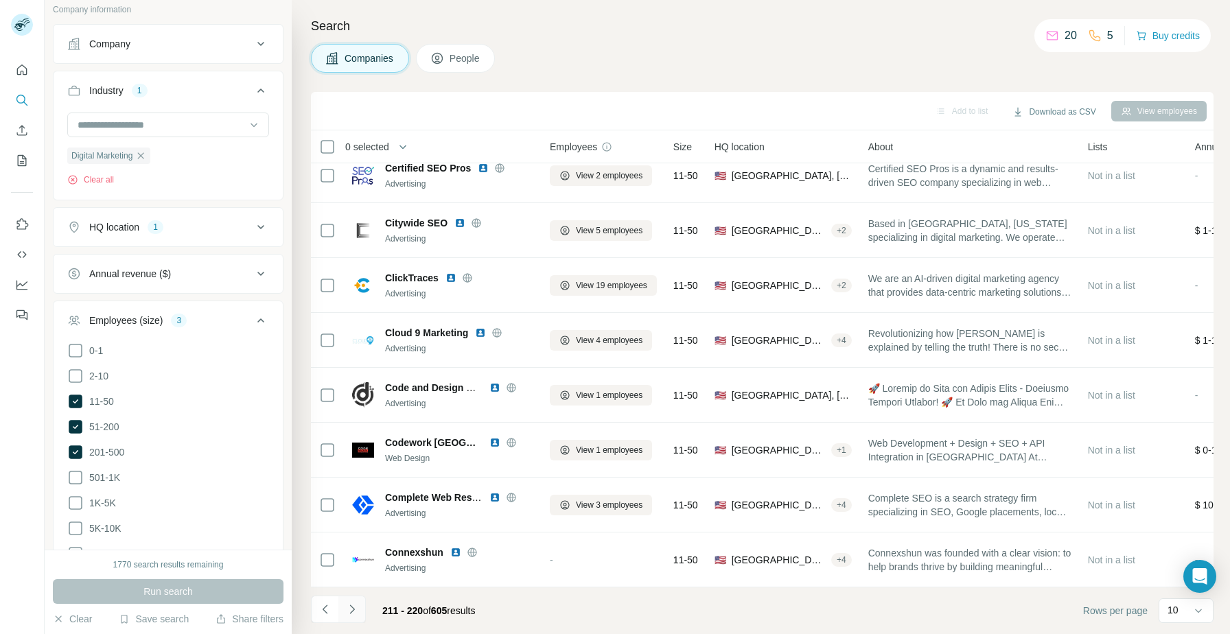
click at [344, 619] on button "Navigate to next page" at bounding box center [351, 609] width 27 height 27
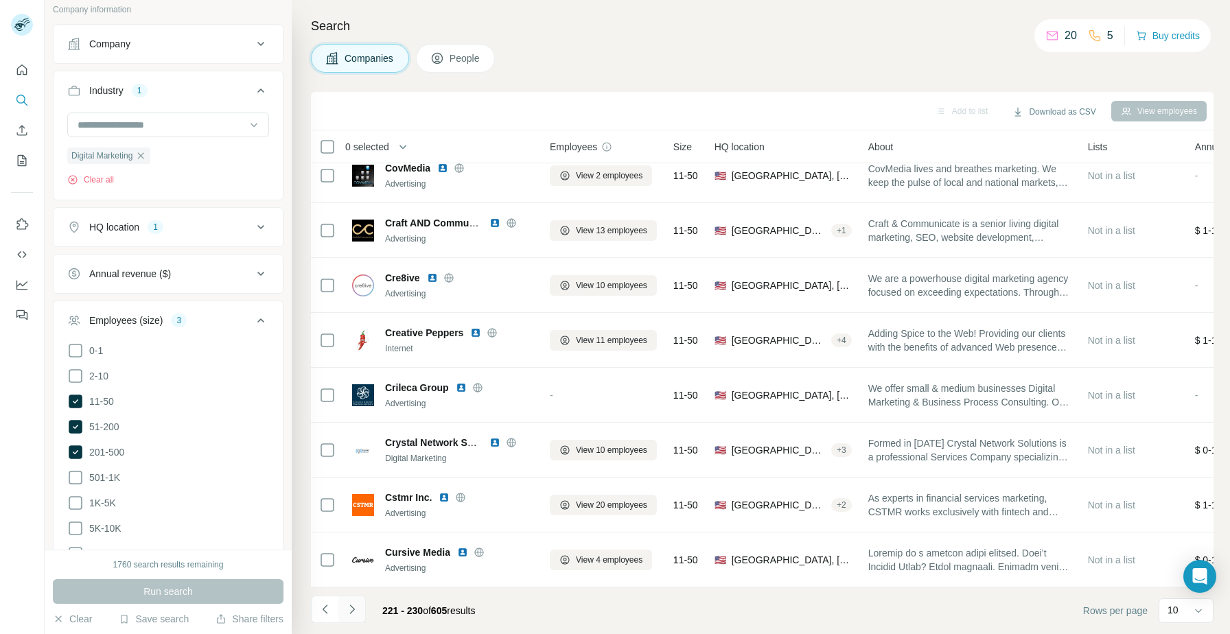
click at [355, 611] on icon "Navigate to next page" at bounding box center [352, 610] width 14 height 14
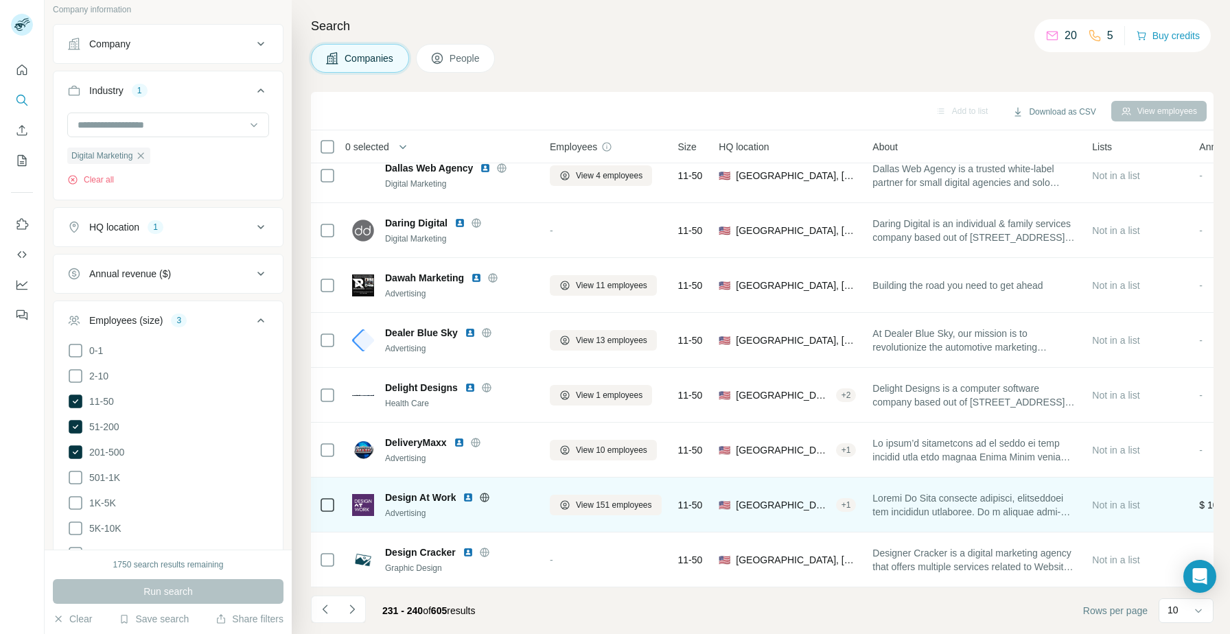
click at [470, 498] on img at bounding box center [468, 497] width 11 height 11
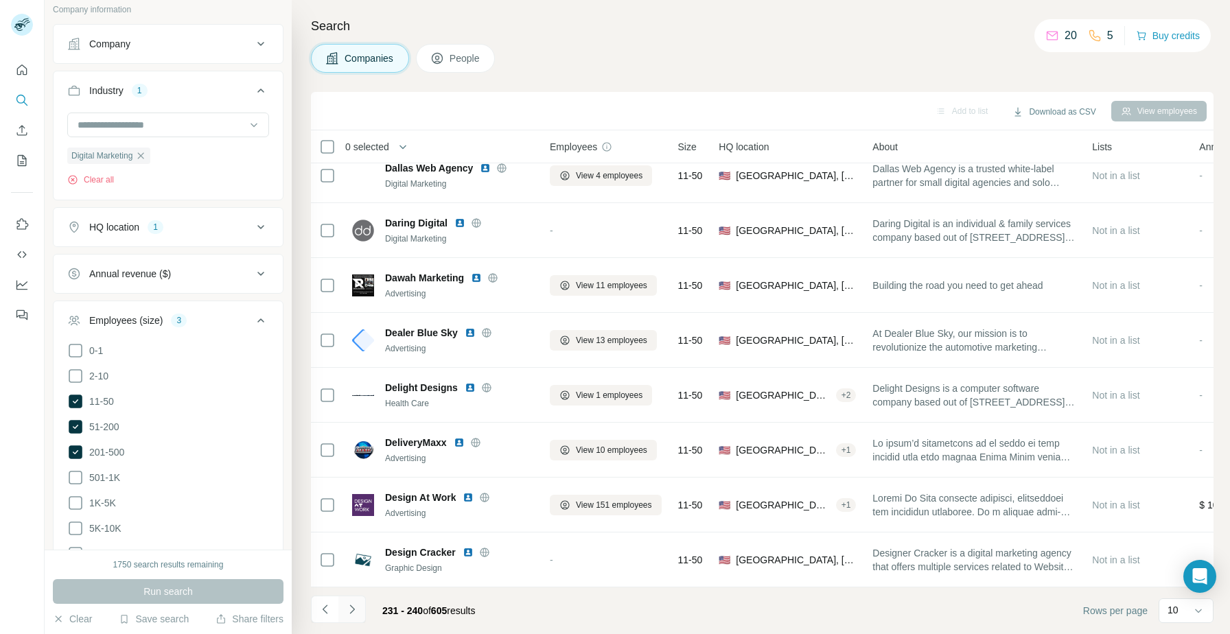
click at [342, 611] on button "Navigate to next page" at bounding box center [351, 609] width 27 height 27
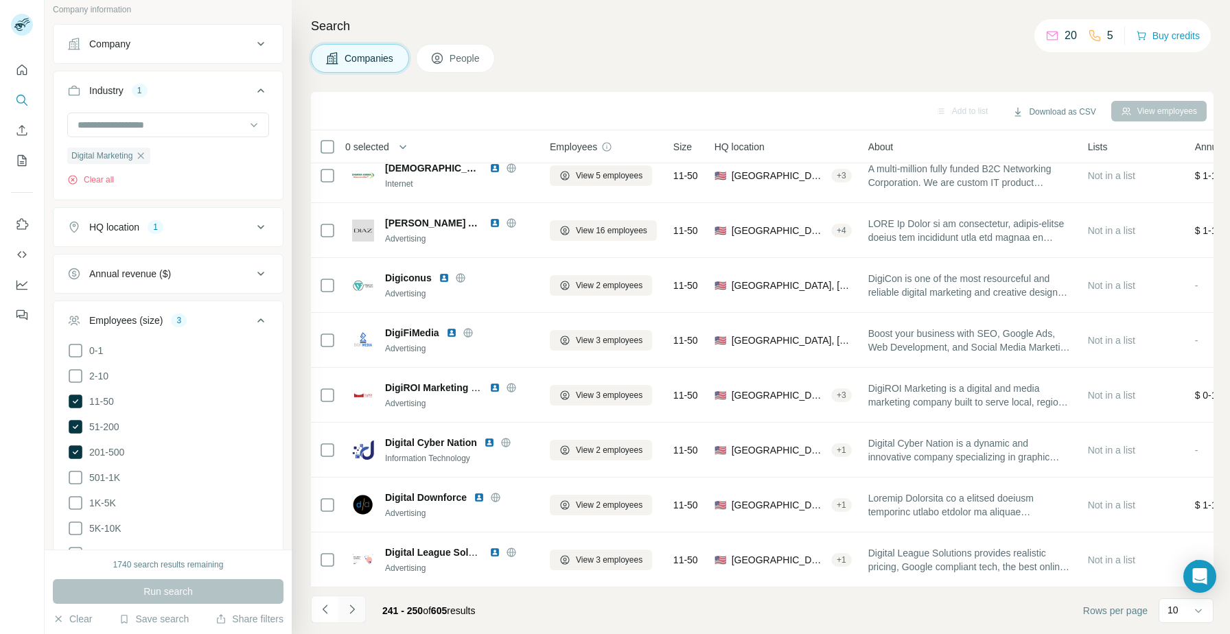
click at [357, 617] on button "Navigate to next page" at bounding box center [351, 609] width 27 height 27
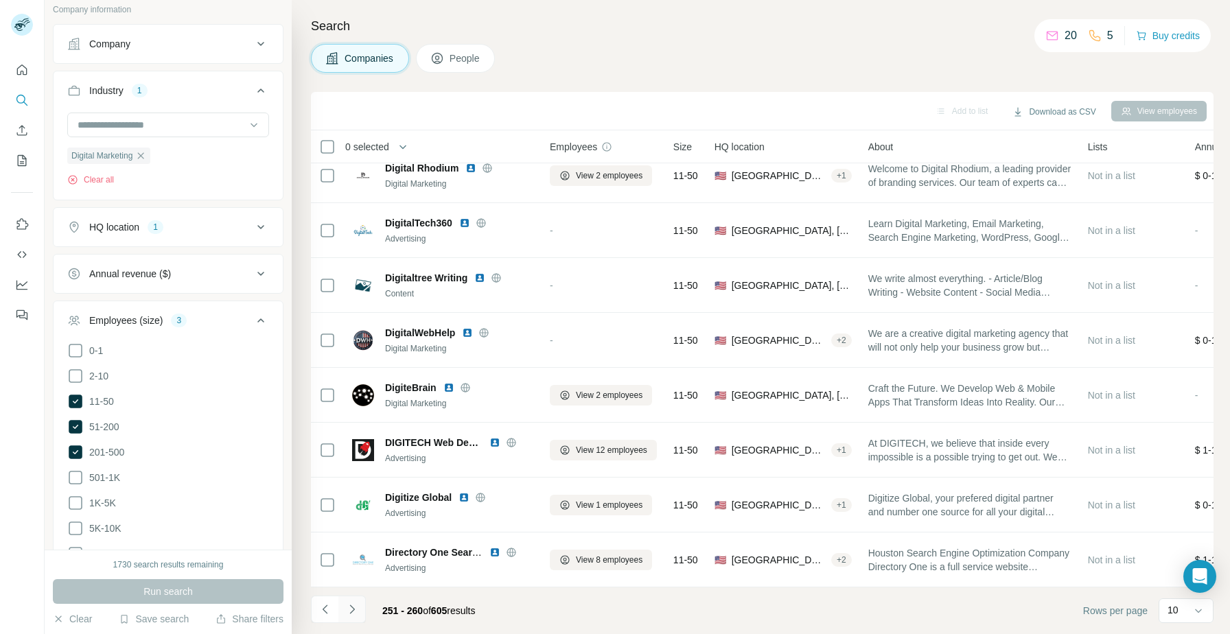
click at [343, 611] on button "Navigate to next page" at bounding box center [351, 609] width 27 height 27
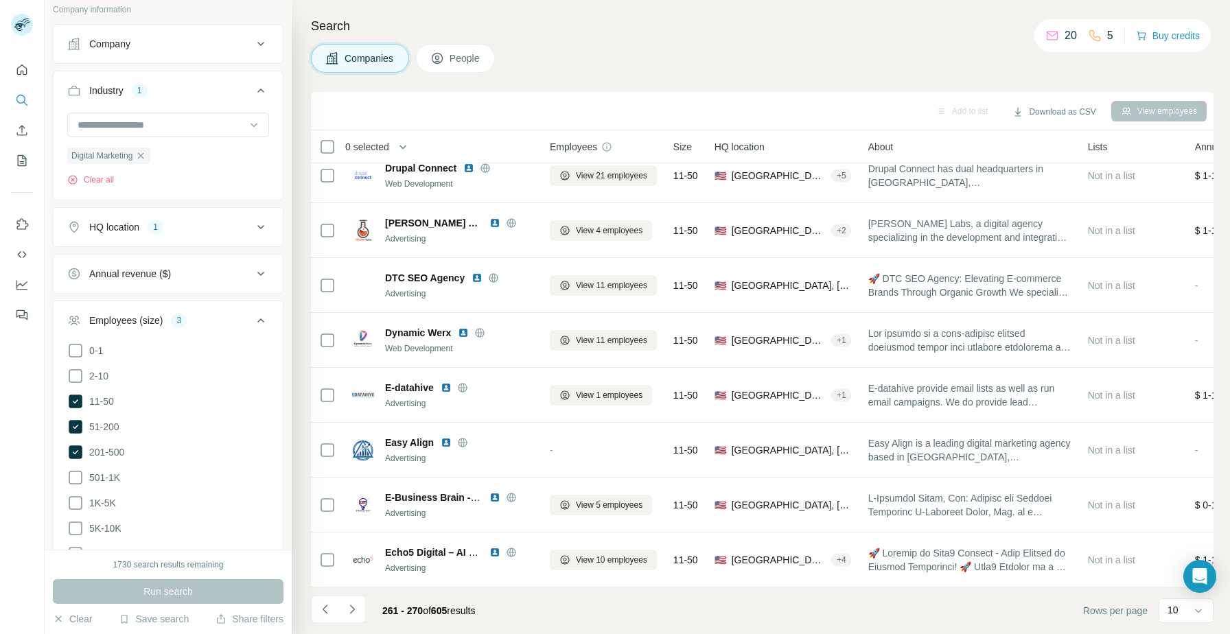
scroll to position [0, 0]
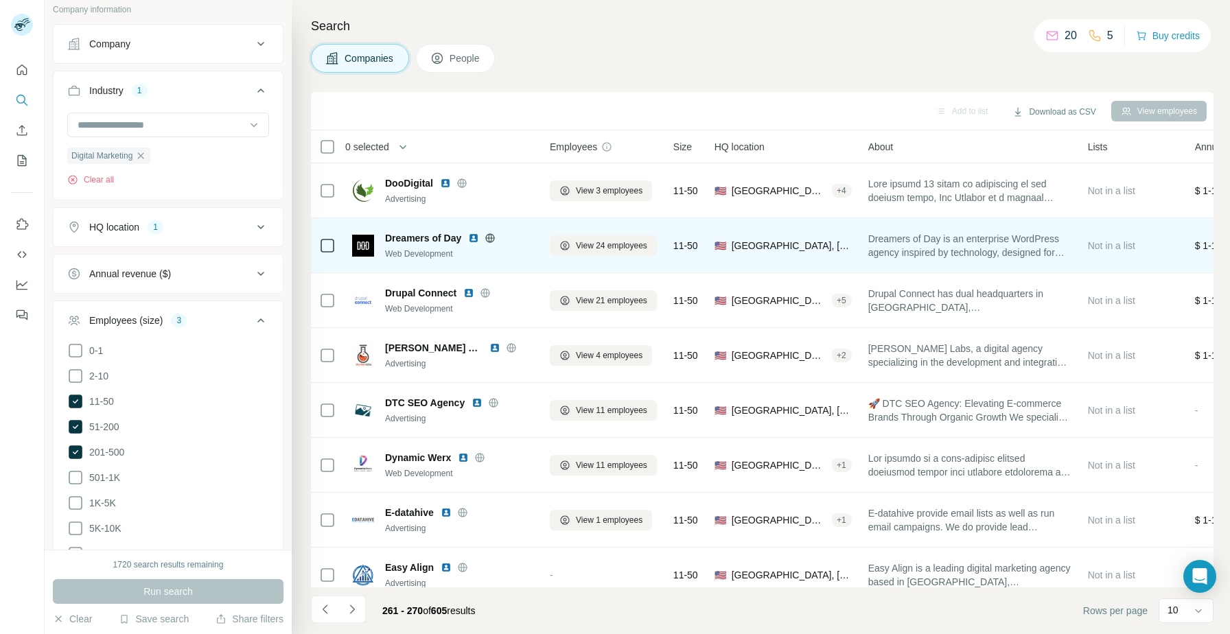
click at [476, 236] on img at bounding box center [473, 238] width 11 height 11
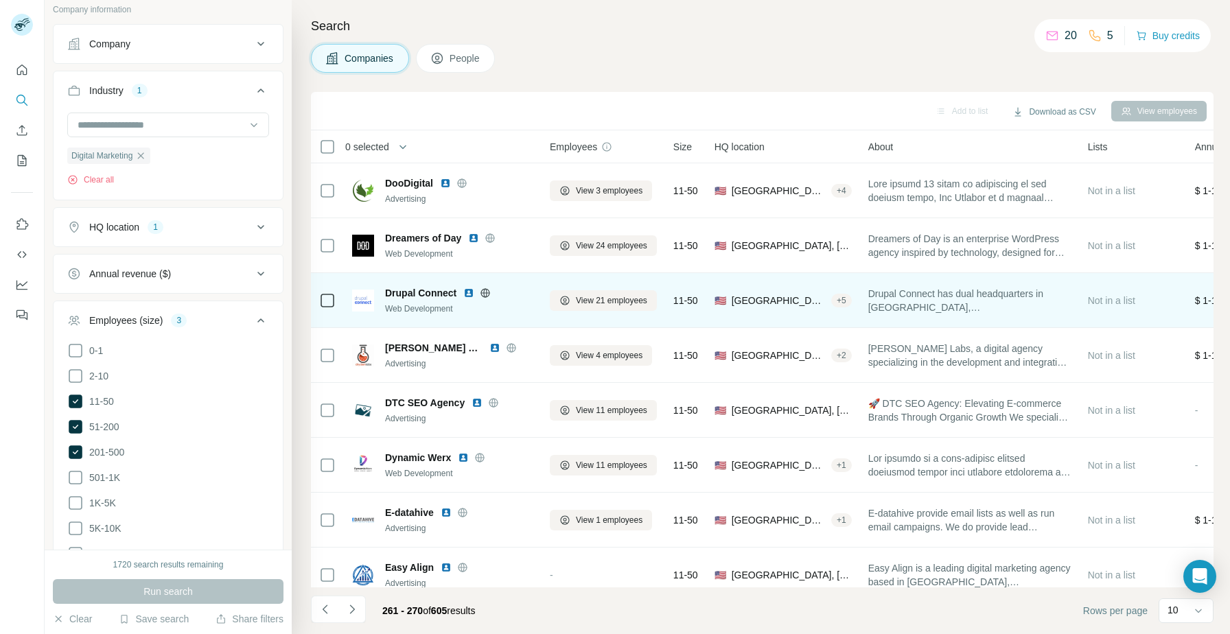
scroll to position [33, 0]
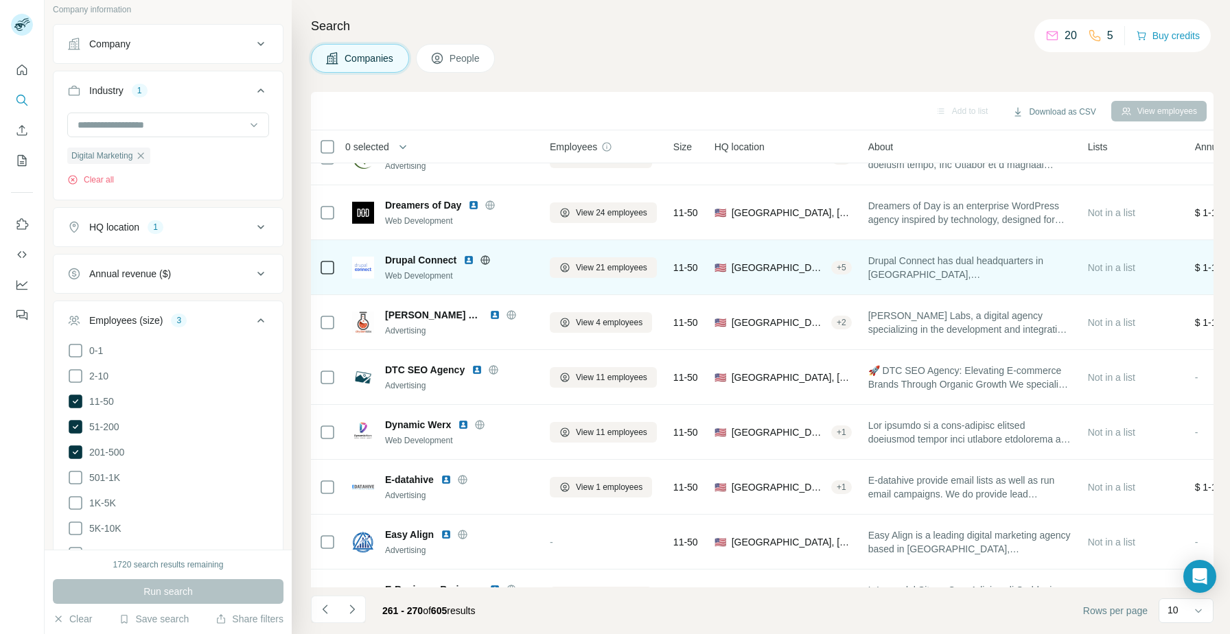
click at [468, 260] on img at bounding box center [468, 260] width 11 height 11
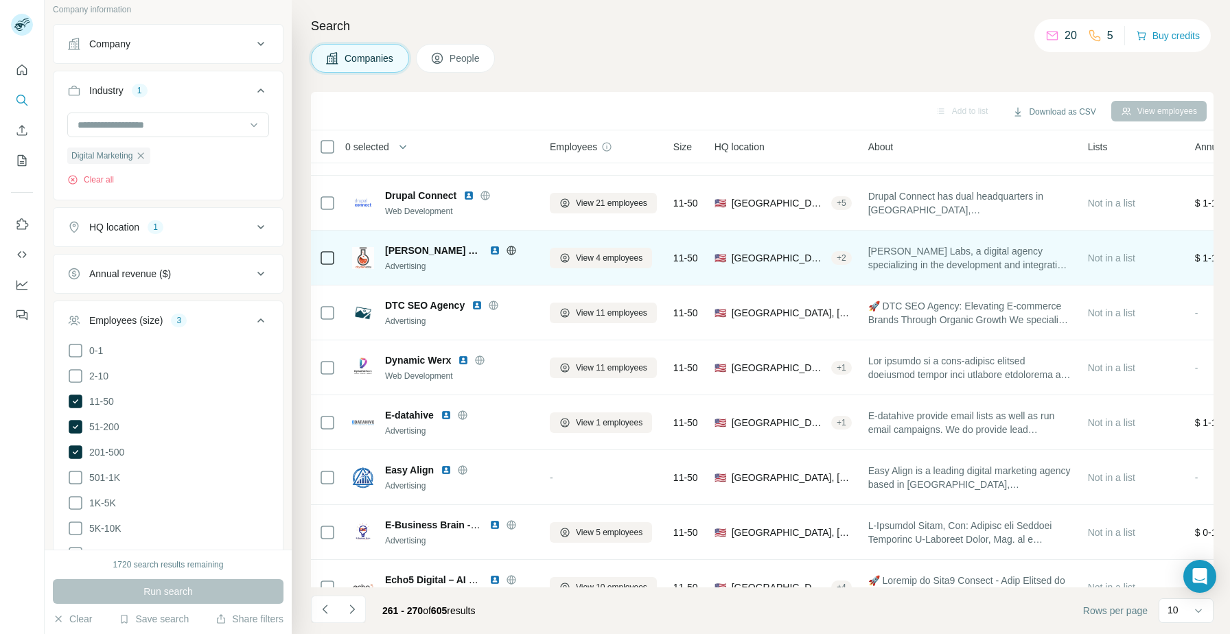
scroll to position [125, 0]
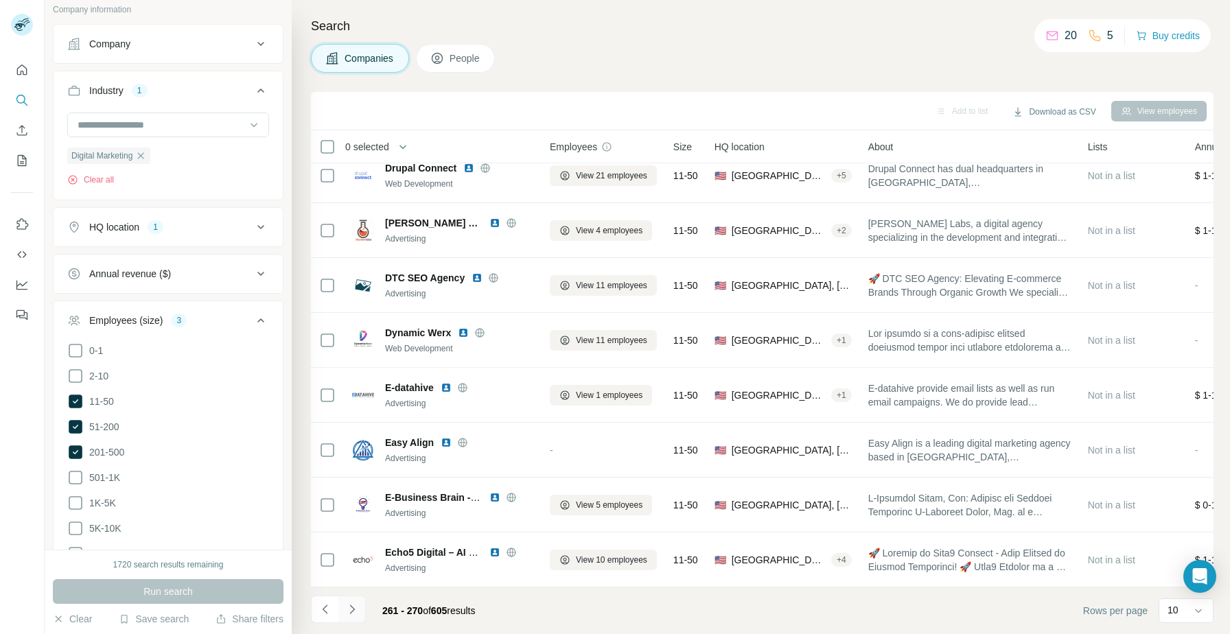
click at [350, 608] on icon "Navigate to next page" at bounding box center [352, 610] width 14 height 14
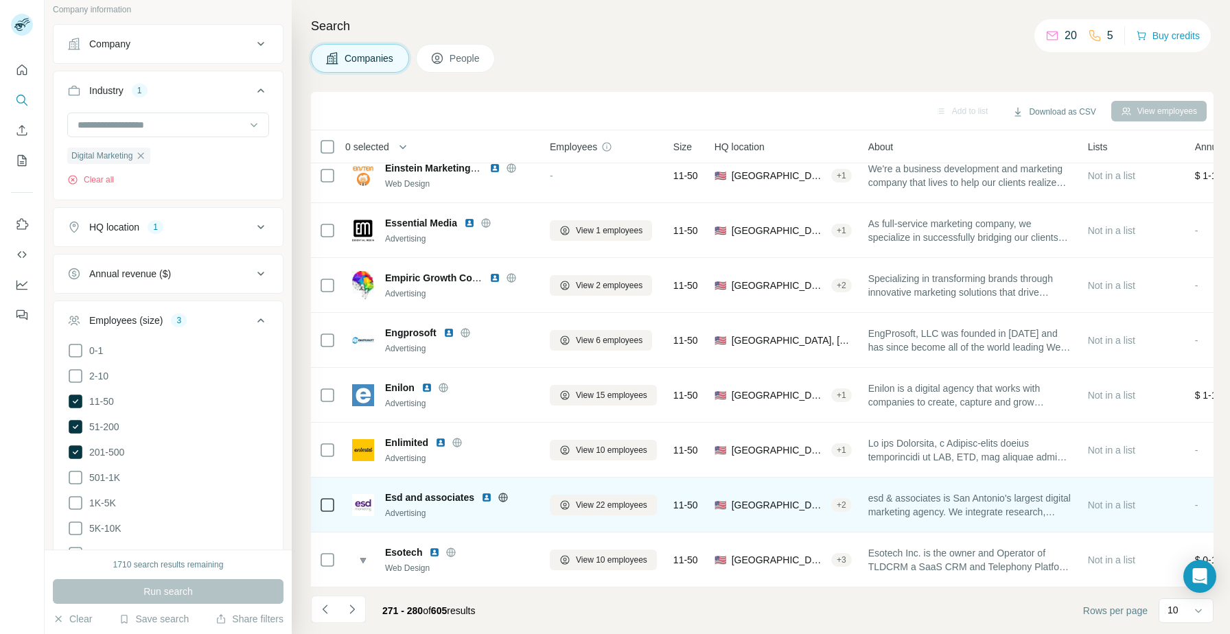
click at [487, 494] on img at bounding box center [486, 497] width 11 height 11
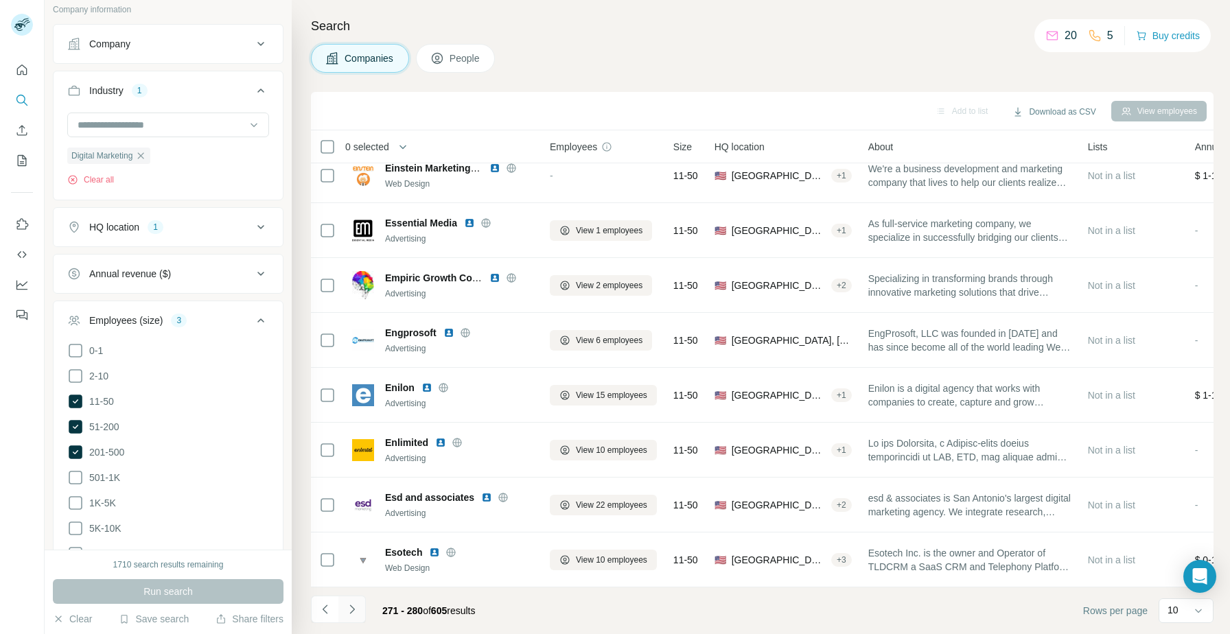
click at [350, 610] on icon "Navigate to next page" at bounding box center [352, 610] width 14 height 14
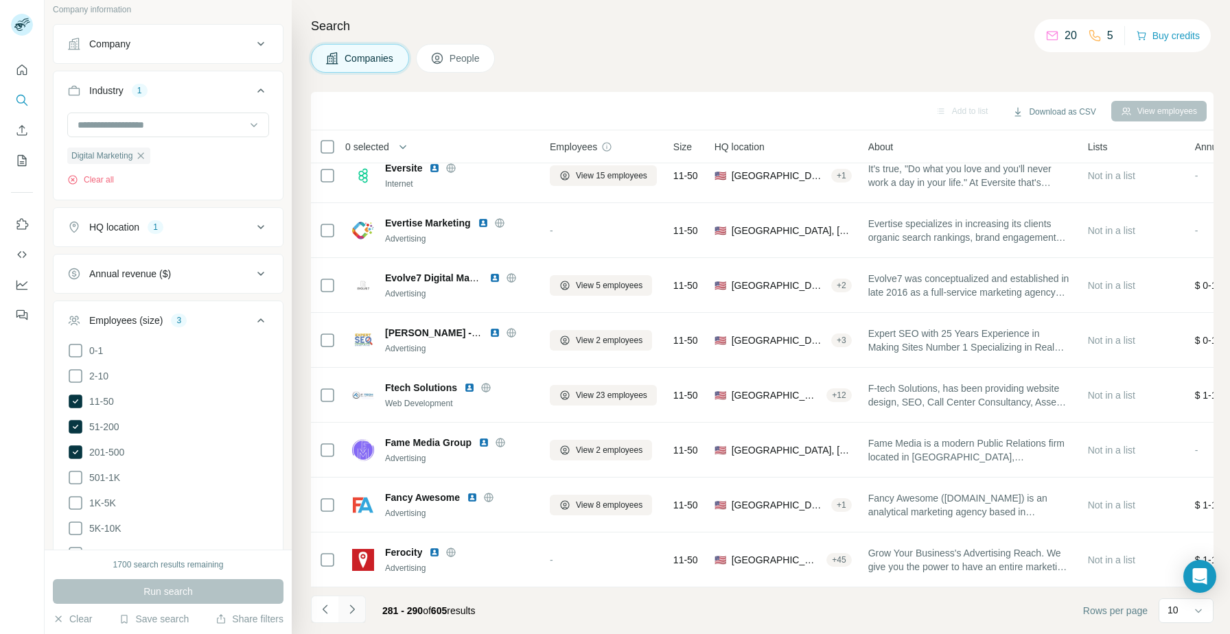
click at [360, 608] on button "Navigate to next page" at bounding box center [351, 609] width 27 height 27
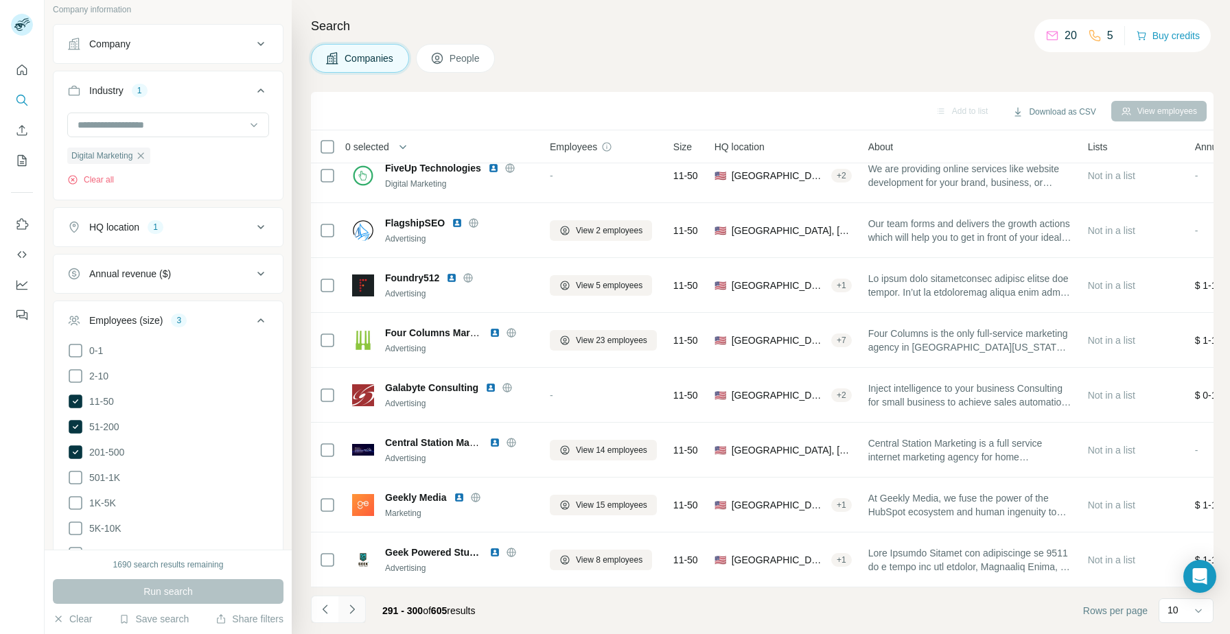
click at [358, 614] on button "Navigate to next page" at bounding box center [351, 609] width 27 height 27
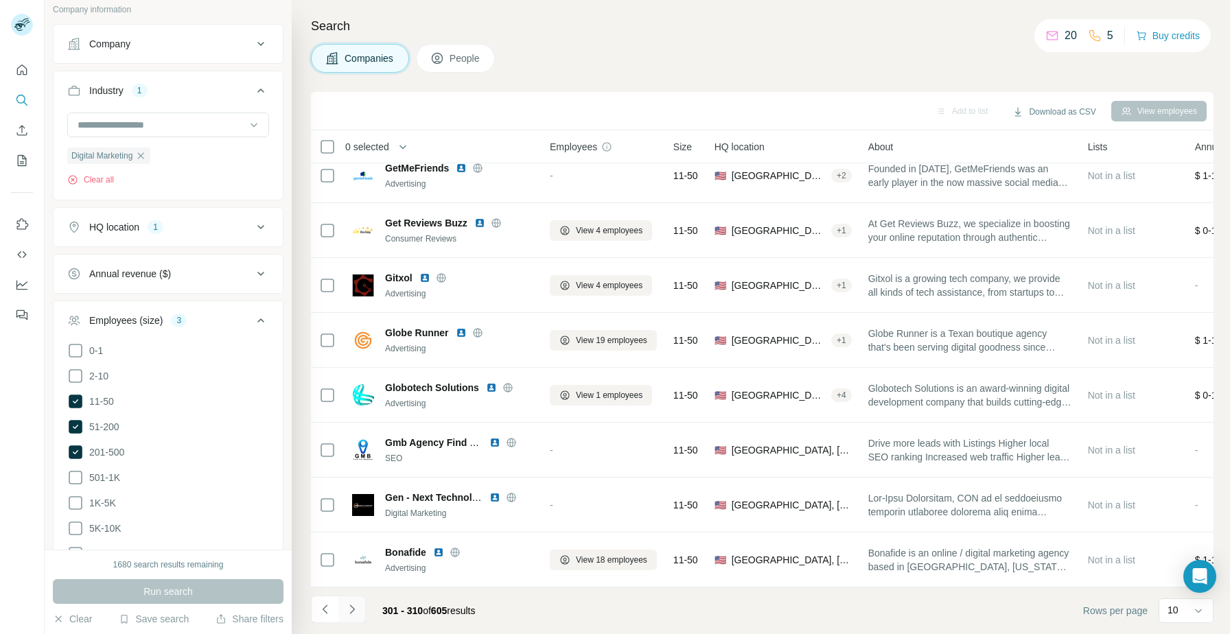
click at [351, 610] on icon "Navigate to next page" at bounding box center [352, 610] width 14 height 14
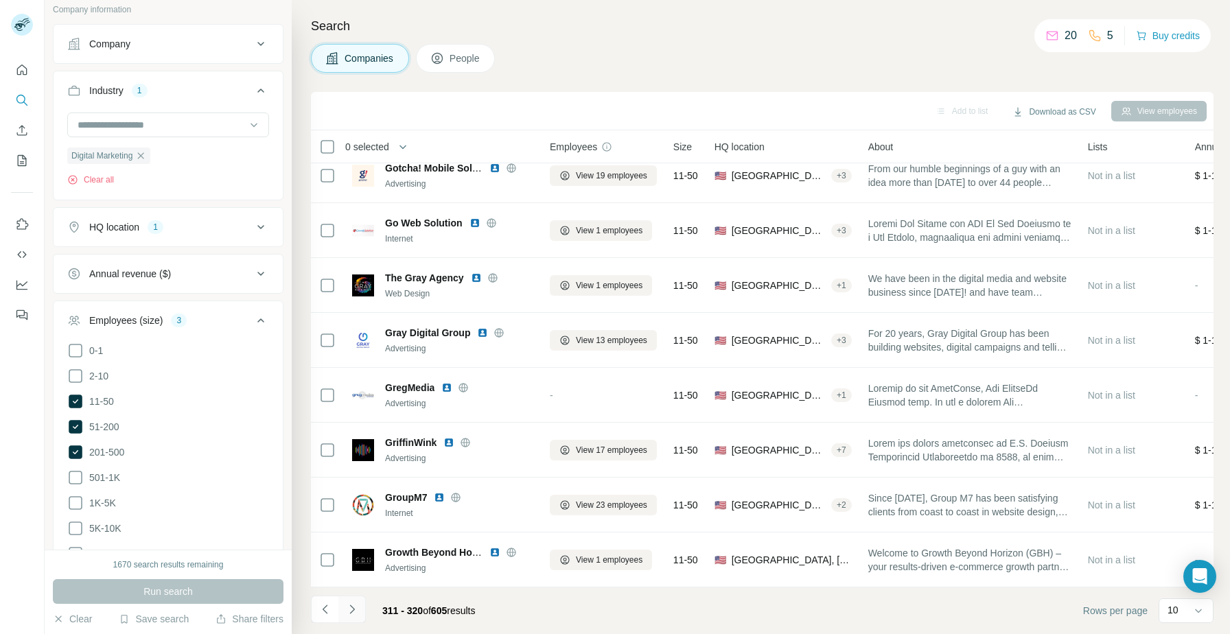
click at [351, 599] on button "Navigate to next page" at bounding box center [351, 609] width 27 height 27
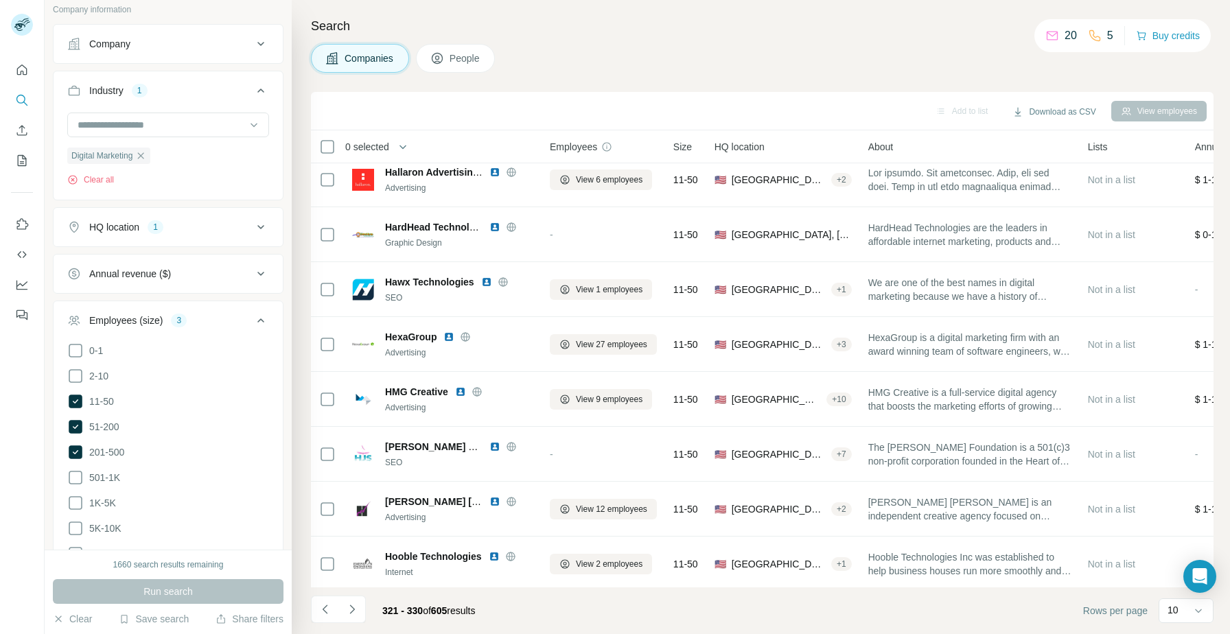
scroll to position [67, 0]
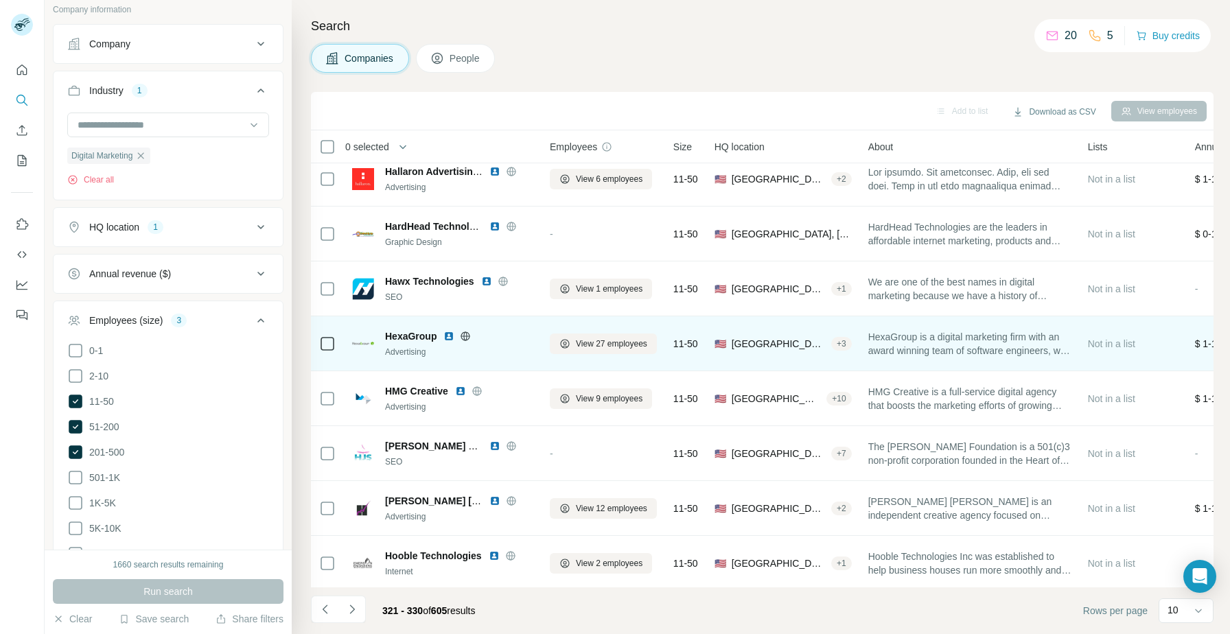
click at [448, 339] on img at bounding box center [448, 336] width 11 height 11
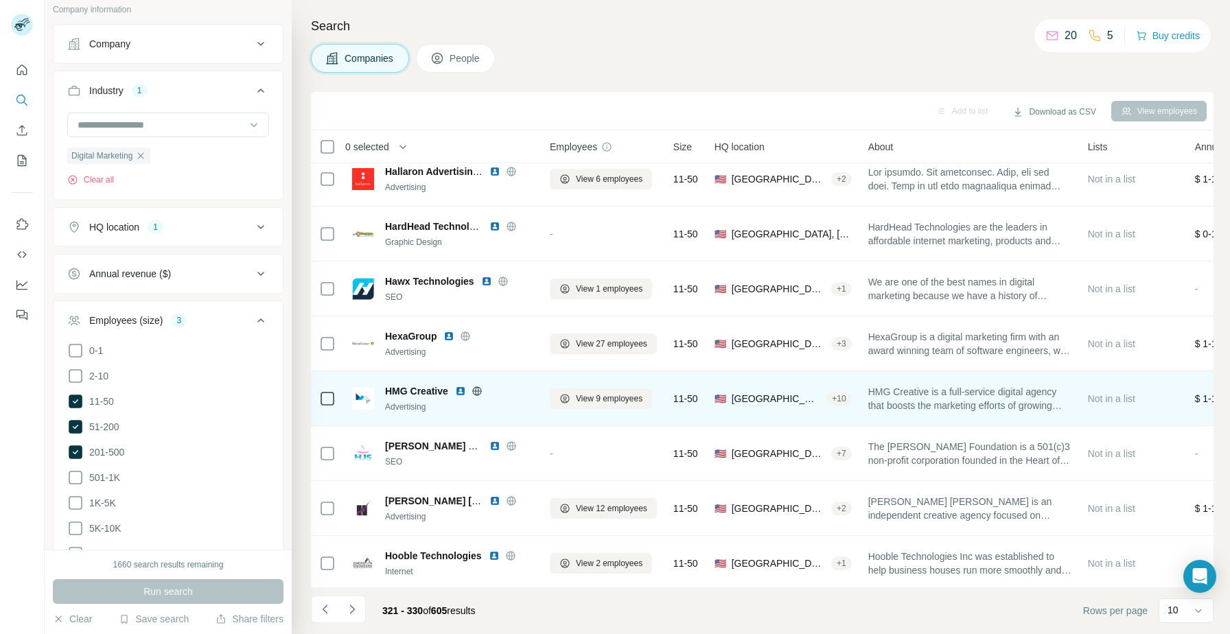
scroll to position [125, 0]
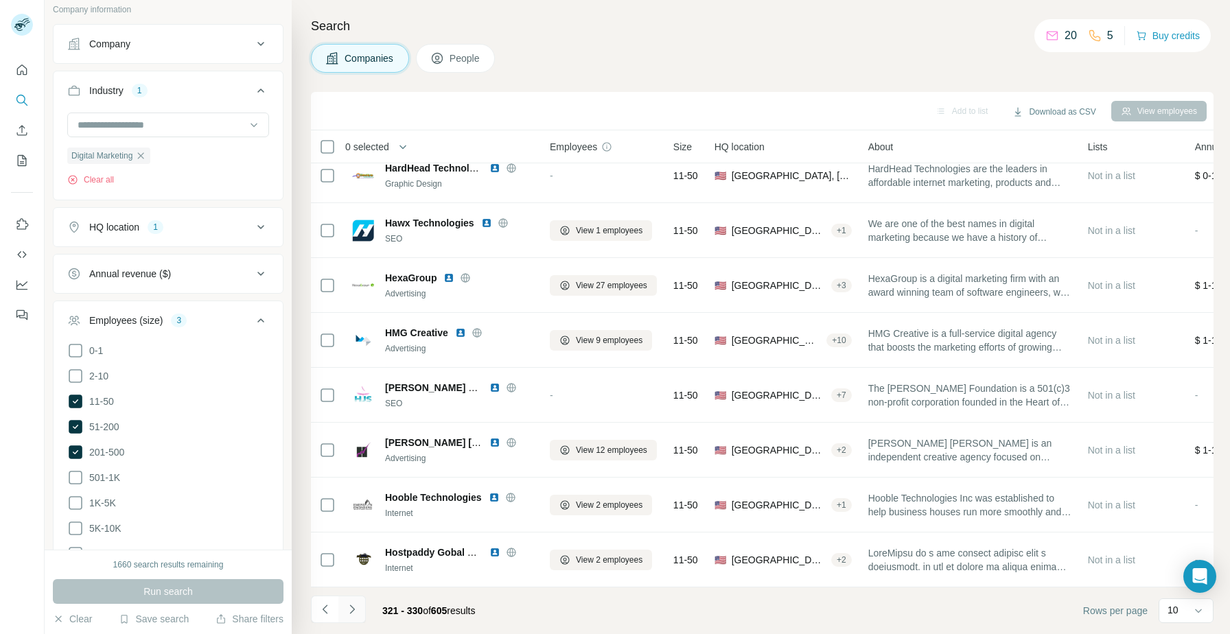
click at [356, 610] on icon "Navigate to next page" at bounding box center [352, 610] width 14 height 14
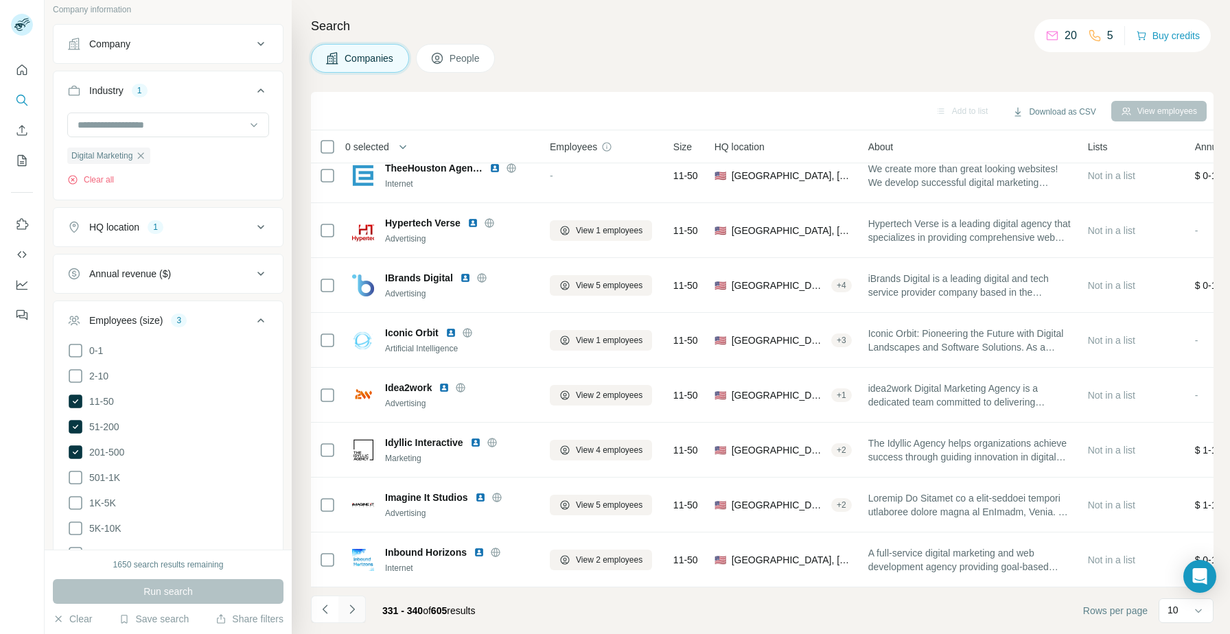
click at [350, 607] on icon "Navigate to next page" at bounding box center [352, 610] width 14 height 14
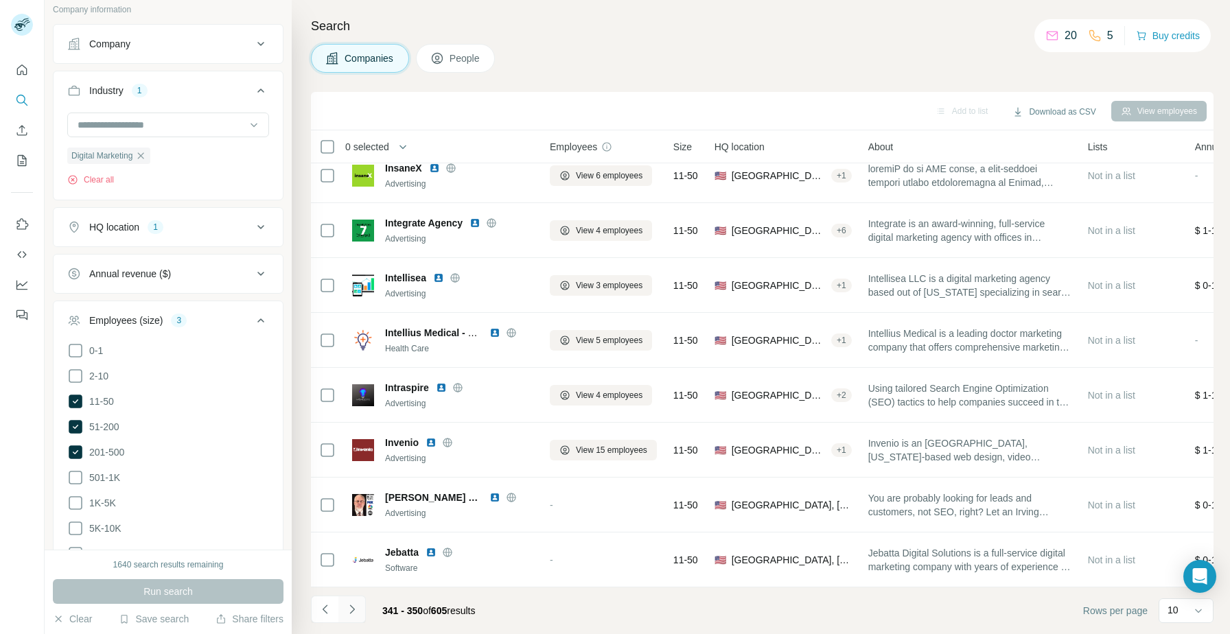
click at [350, 611] on icon "Navigate to next page" at bounding box center [352, 610] width 14 height 14
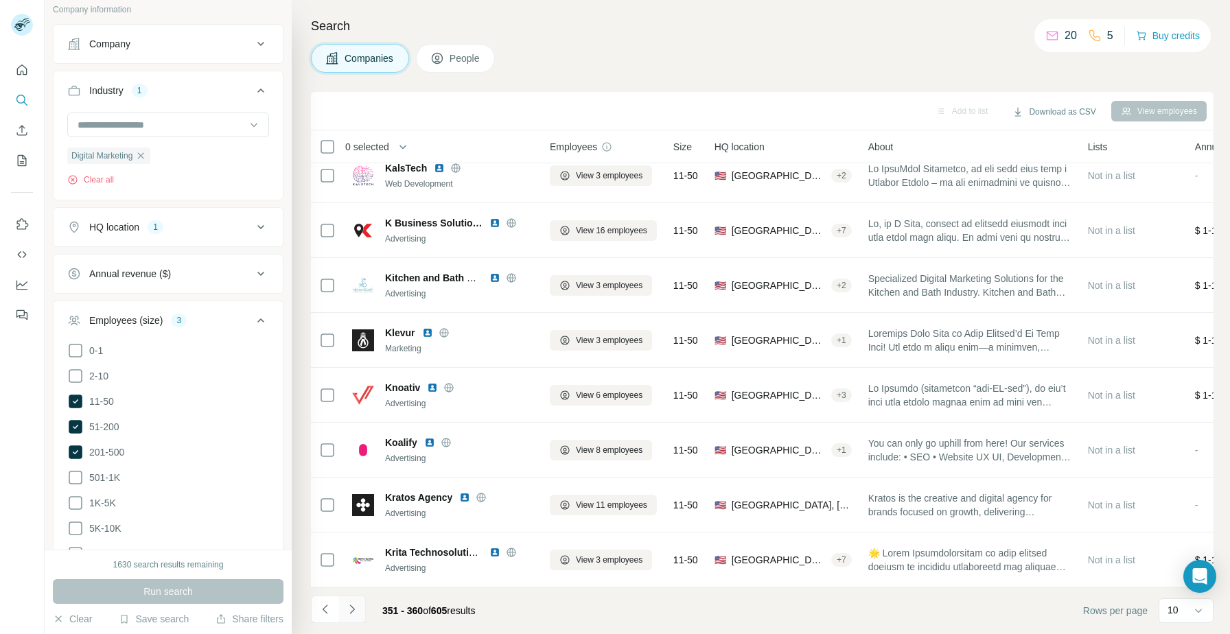
click at [358, 610] on button "Navigate to next page" at bounding box center [351, 609] width 27 height 27
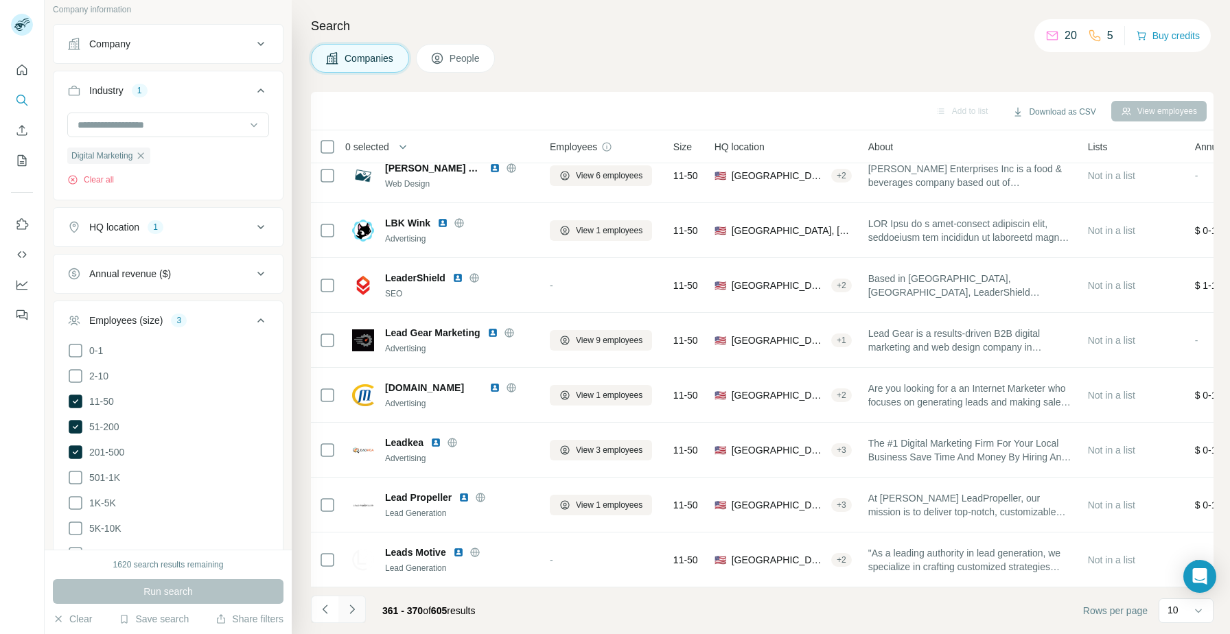
click at [349, 607] on icon "Navigate to next page" at bounding box center [352, 610] width 14 height 14
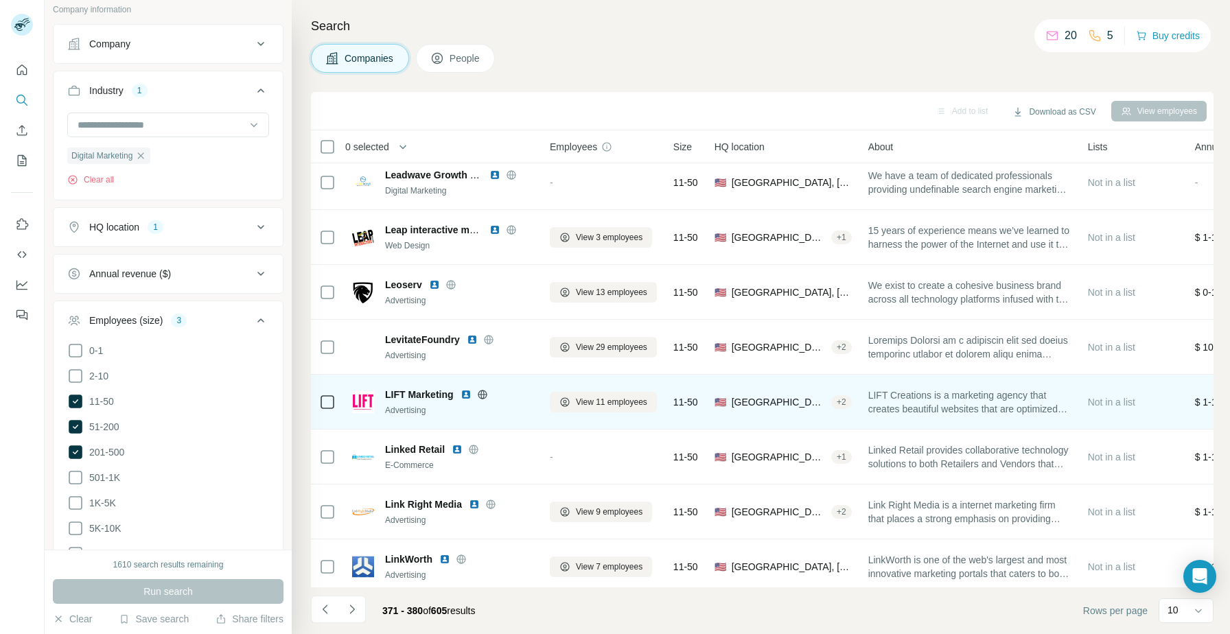
scroll to position [0, 0]
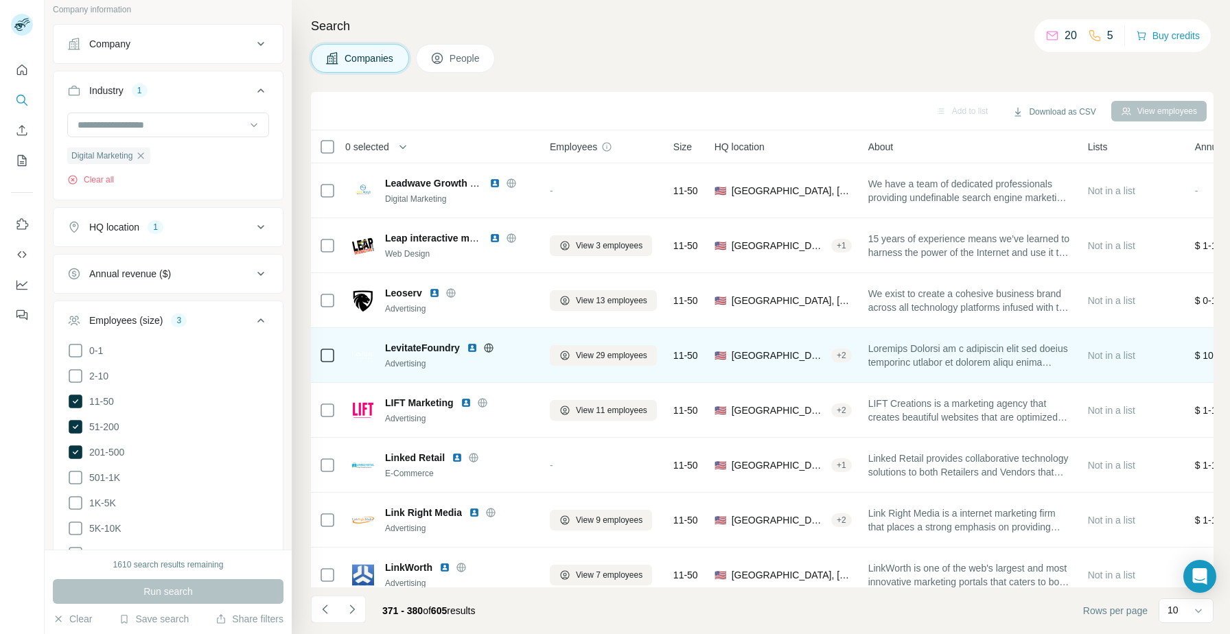
click at [471, 348] on img at bounding box center [472, 348] width 11 height 11
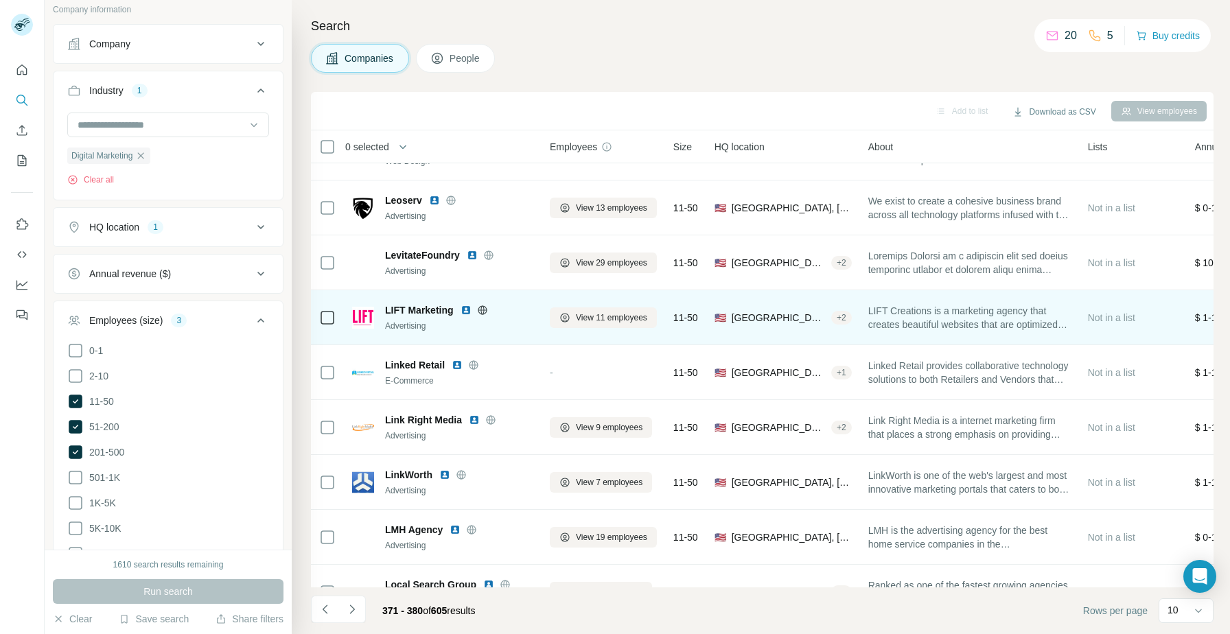
scroll to position [125, 0]
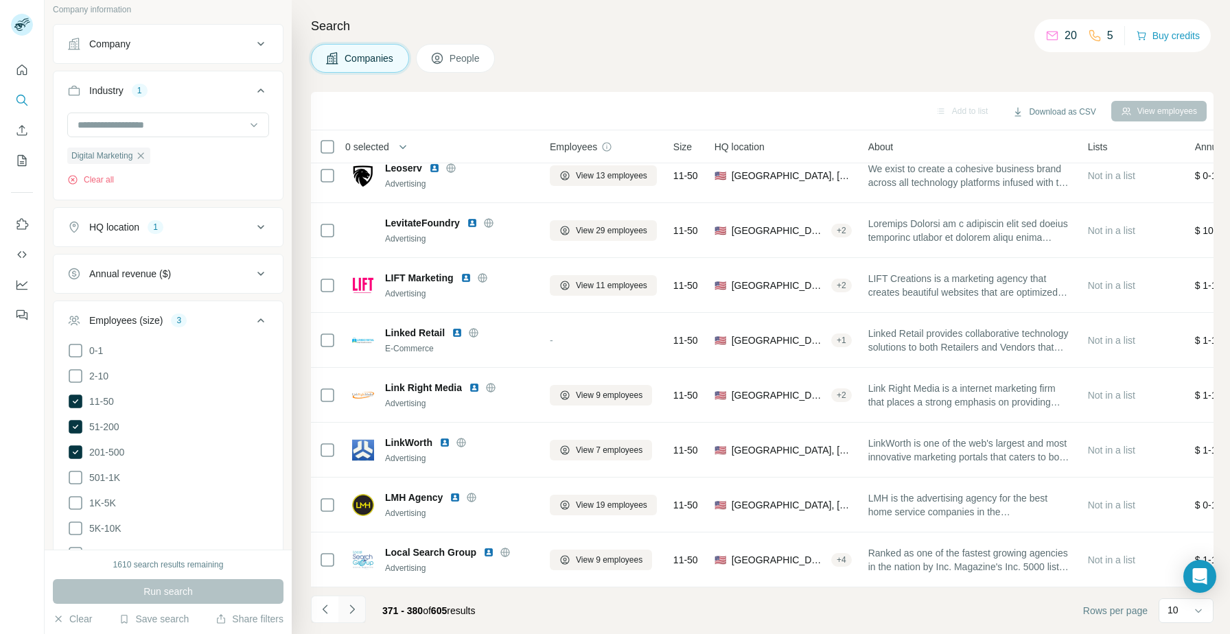
click at [349, 614] on icon "Navigate to next page" at bounding box center [352, 610] width 14 height 14
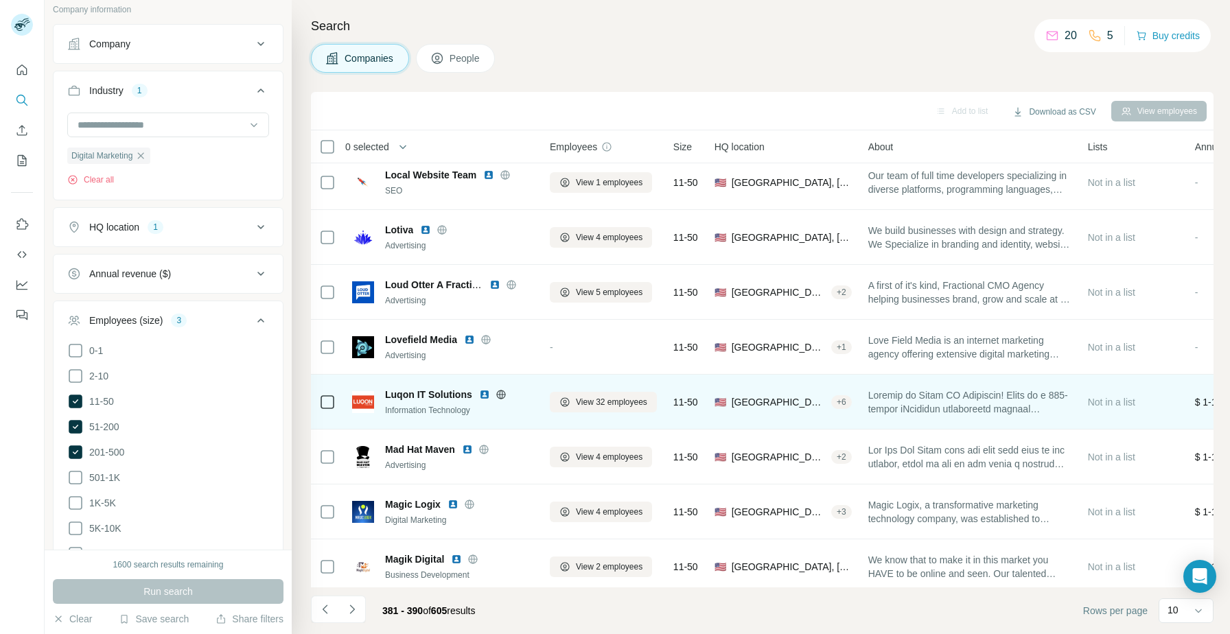
scroll to position [9, 0]
click at [483, 394] on img at bounding box center [484, 393] width 11 height 11
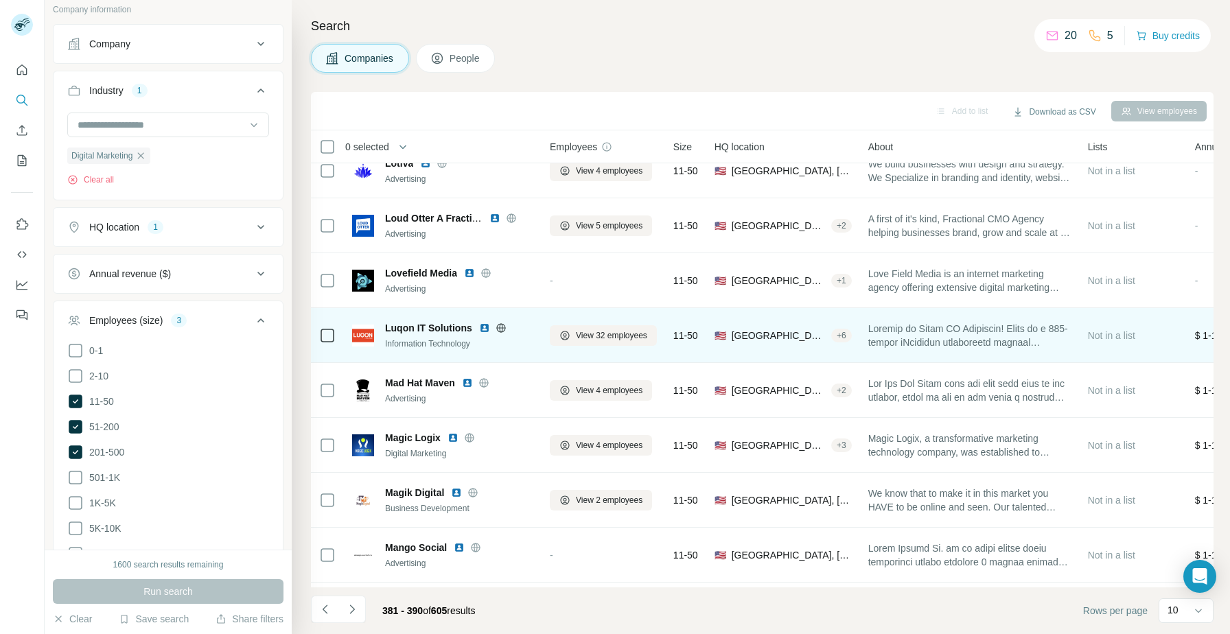
scroll to position [125, 0]
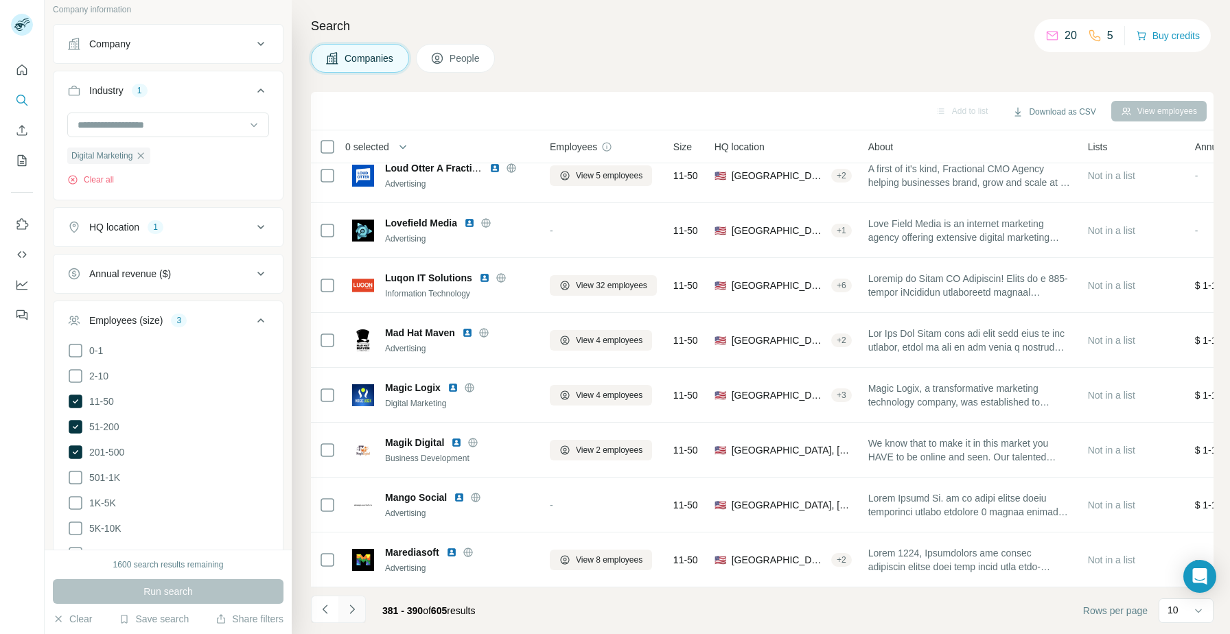
click at [347, 609] on icon "Navigate to next page" at bounding box center [352, 610] width 14 height 14
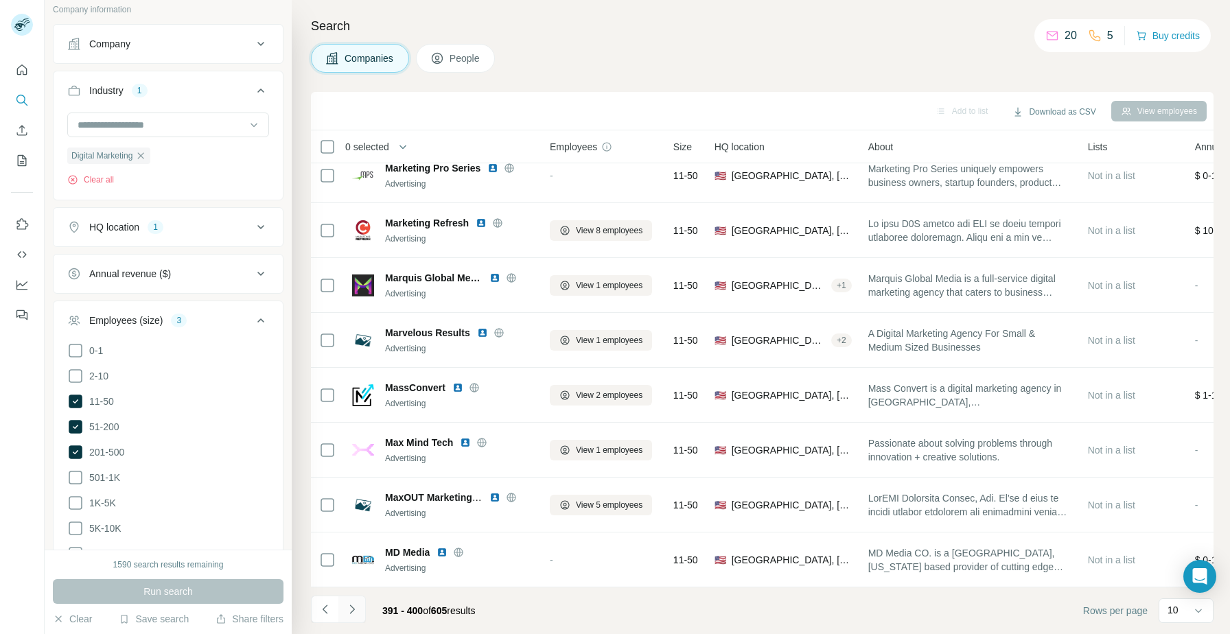
click at [358, 597] on button "Navigate to next page" at bounding box center [351, 609] width 27 height 27
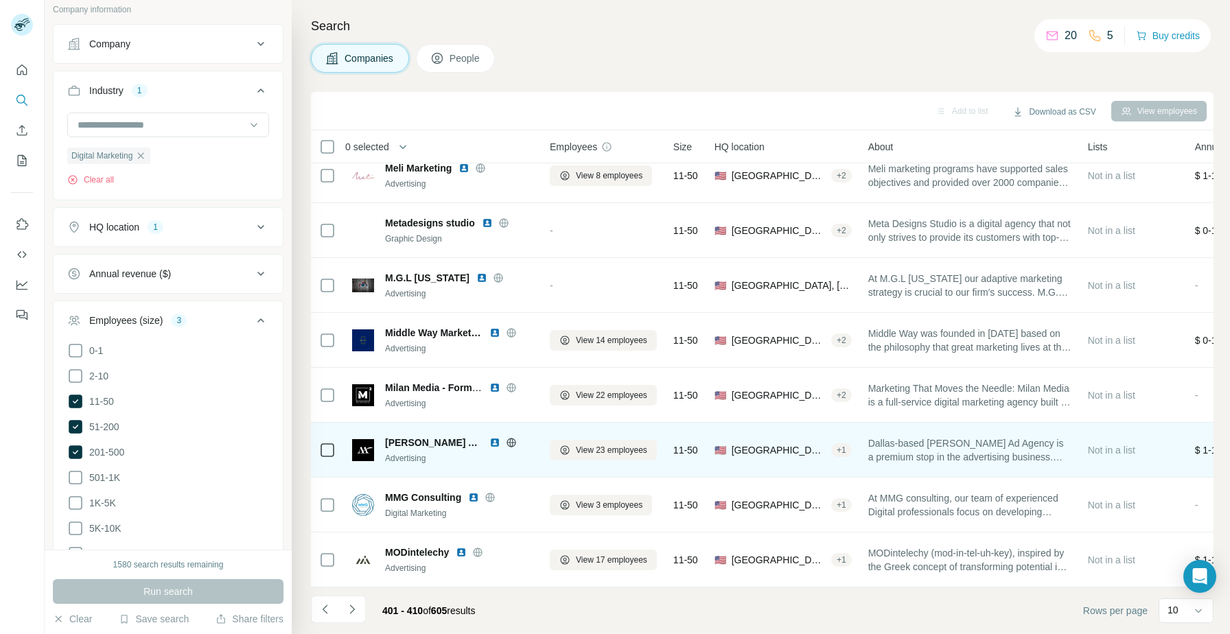
click at [467, 441] on div "[PERSON_NAME] Ad Agency" at bounding box center [459, 443] width 148 height 14
click at [489, 442] on img at bounding box center [494, 442] width 11 height 11
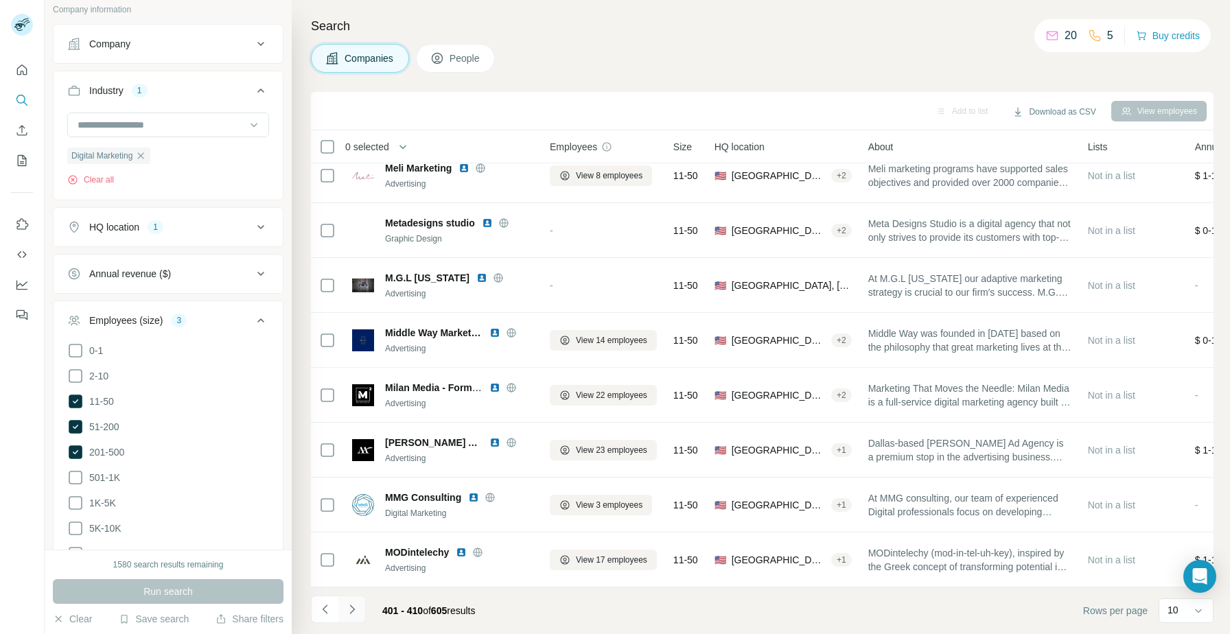
click at [347, 617] on button "Navigate to next page" at bounding box center [351, 609] width 27 height 27
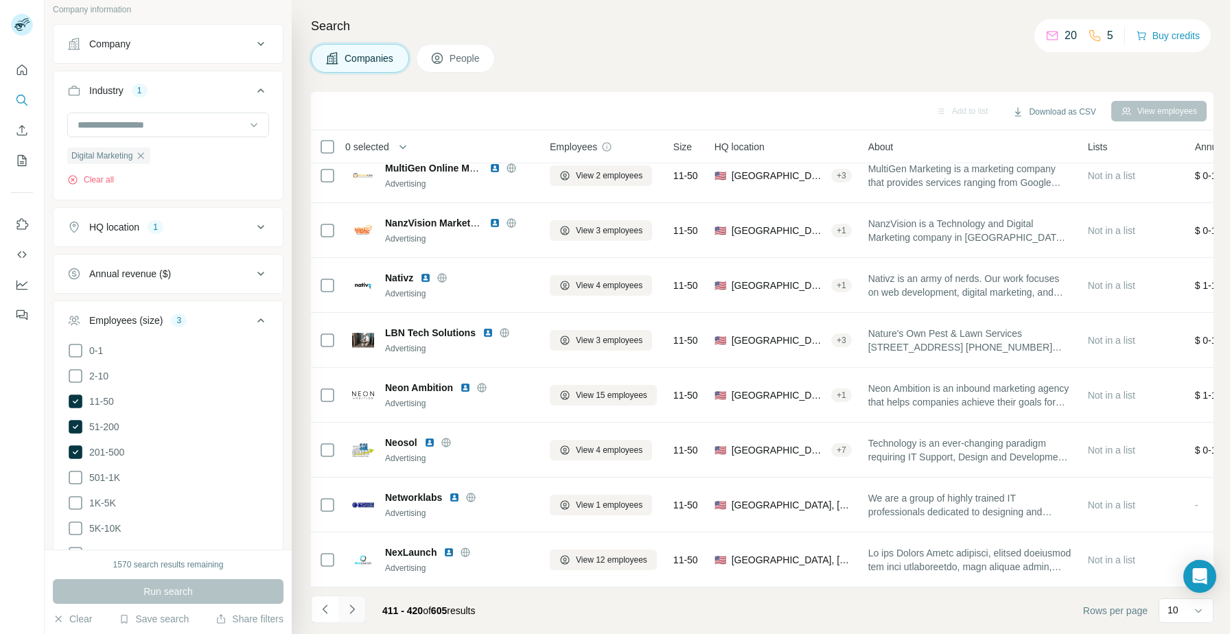
click at [349, 603] on icon "Navigate to next page" at bounding box center [352, 610] width 14 height 14
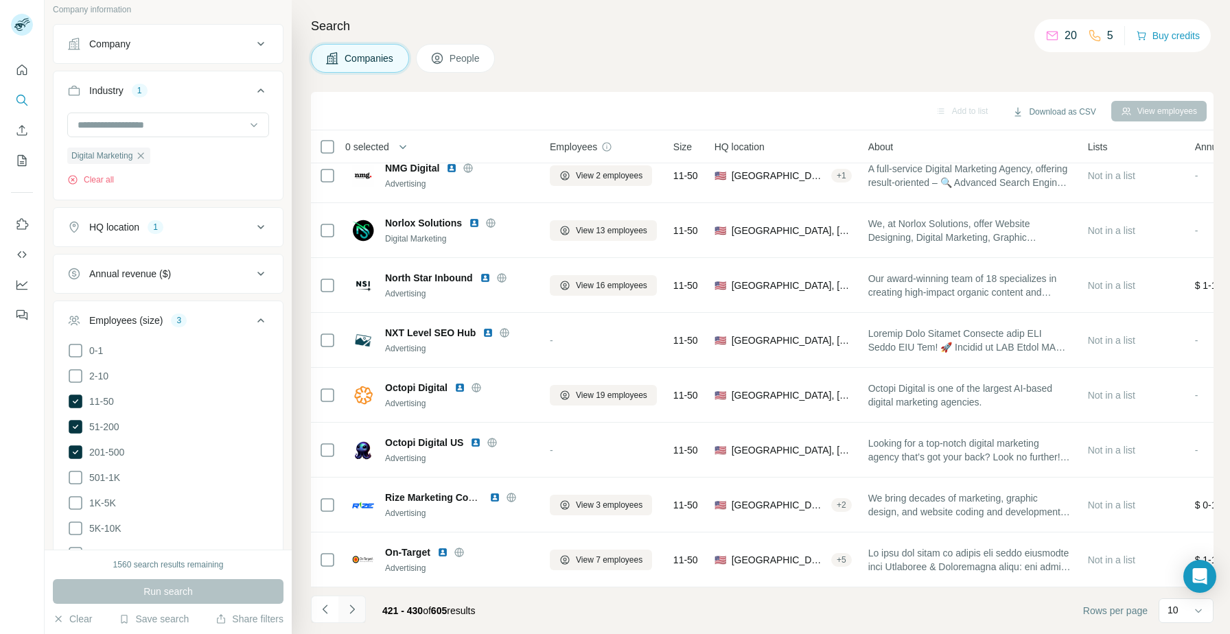
click at [349, 616] on icon "Navigate to next page" at bounding box center [352, 610] width 14 height 14
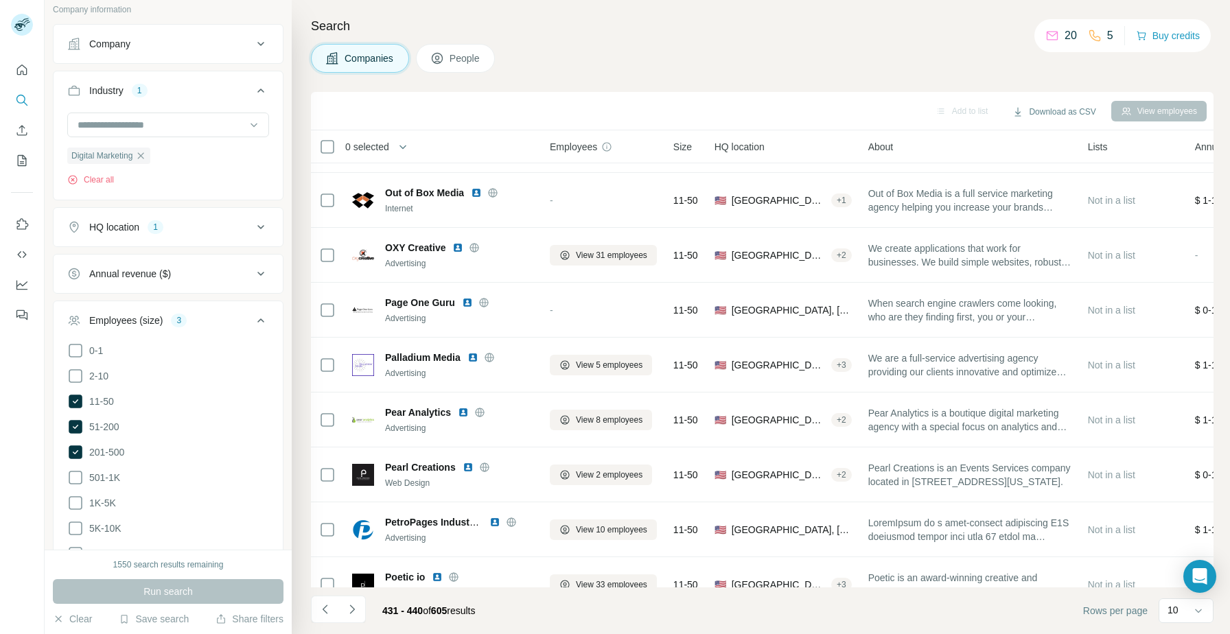
scroll to position [119, 0]
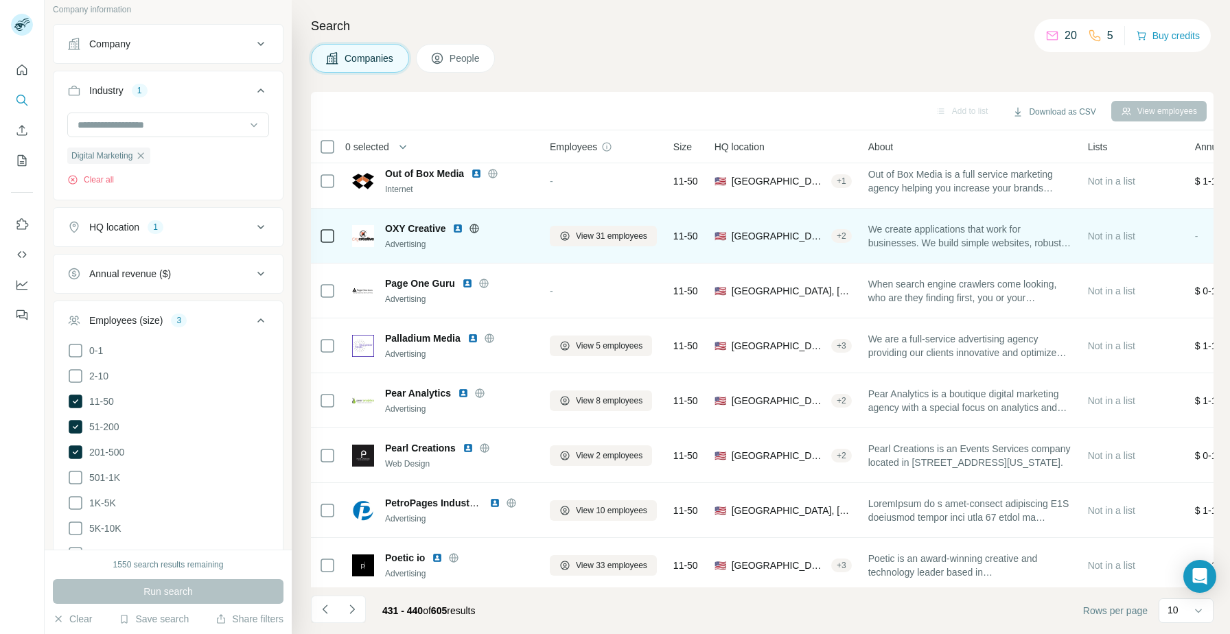
click at [458, 230] on img at bounding box center [457, 228] width 11 height 11
